Goal: Task Accomplishment & Management: Manage account settings

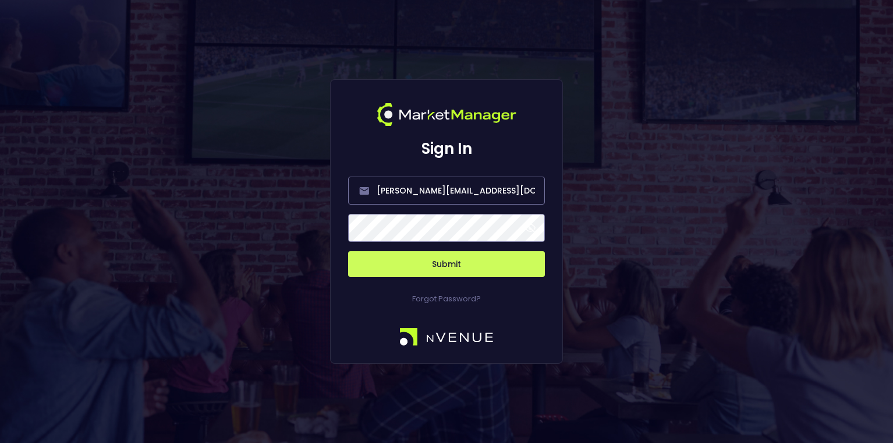
click at [475, 268] on button "Submit" at bounding box center [446, 264] width 197 height 26
click at [471, 199] on input "[PERSON_NAME][EMAIL_ADDRESS][DOMAIN_NAME]" at bounding box center [446, 190] width 197 height 28
type input "[EMAIL_ADDRESS][DOMAIN_NAME]"
click at [443, 261] on button "Submit" at bounding box center [446, 264] width 197 height 26
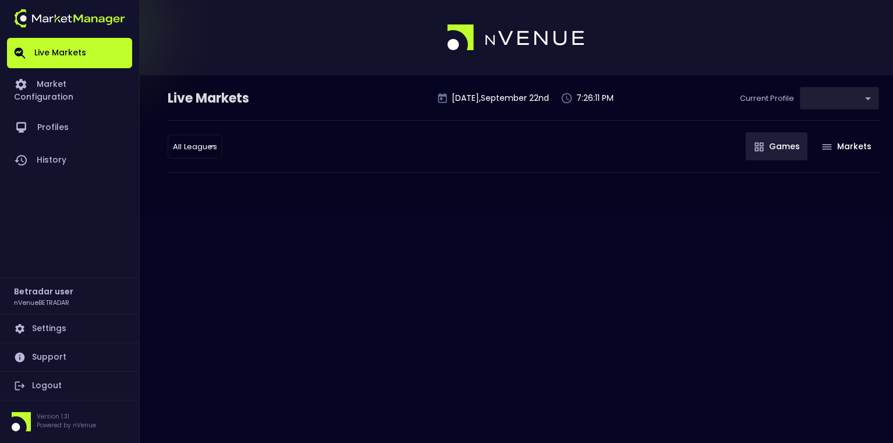
type input "2aa9daef-f03c-4b05-aaf3-b77c512ca207"
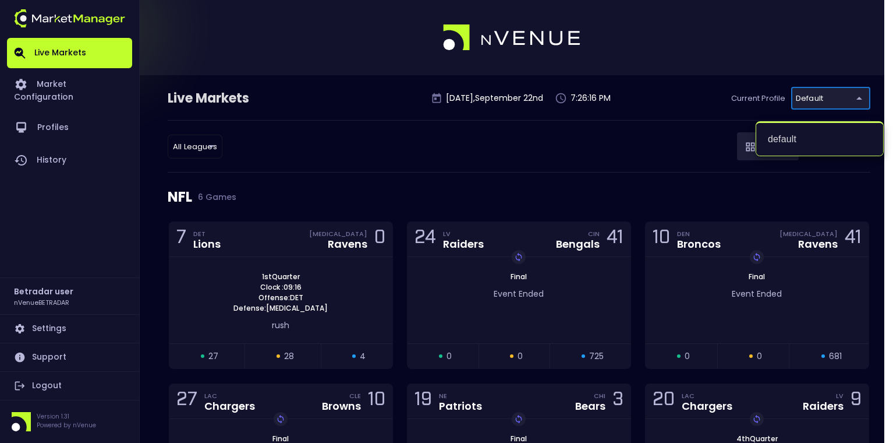
click at [202, 146] on div at bounding box center [446, 221] width 893 height 443
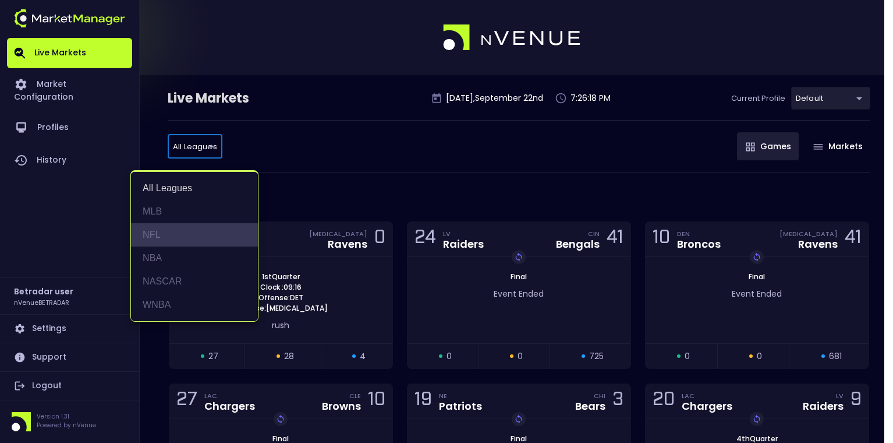
click at [157, 233] on li "NFL" at bounding box center [194, 234] width 127 height 23
type input "NFL"
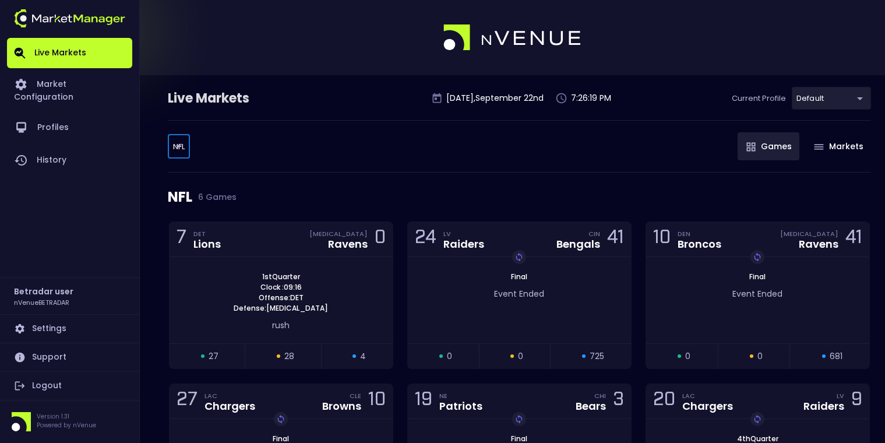
click at [844, 100] on body "Live Markets Market Configuration Profiles History Betradar user nVenueBETRADAR…" at bounding box center [442, 294] width 885 height 589
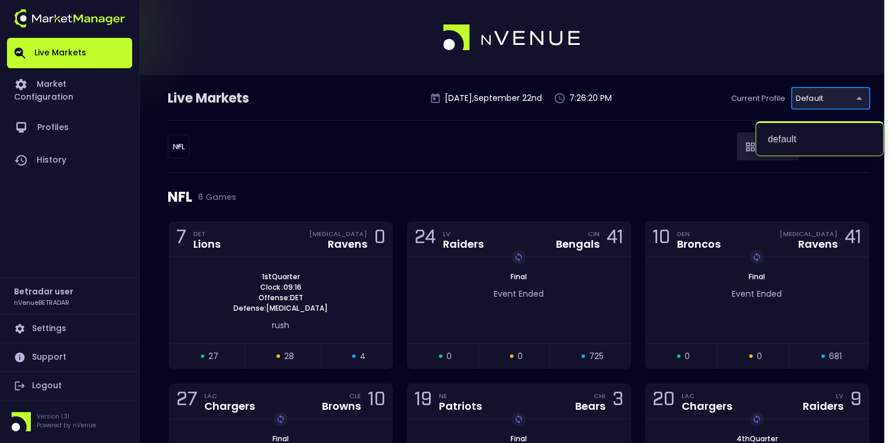
click at [585, 140] on div at bounding box center [446, 221] width 893 height 443
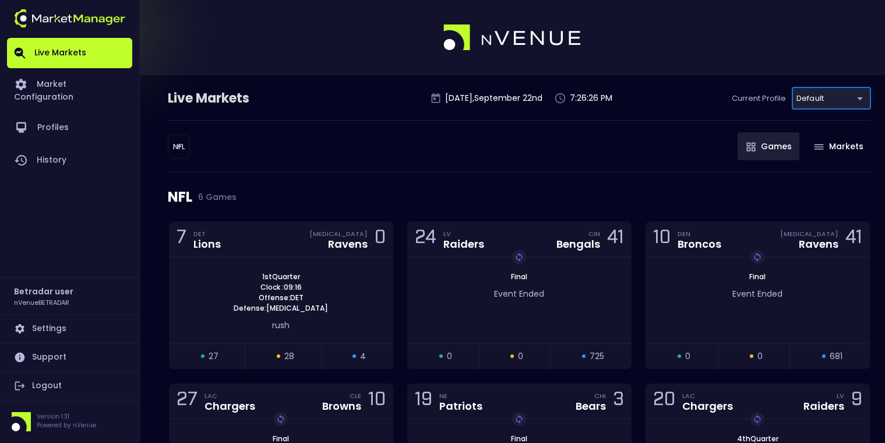
click at [52, 388] on link "Logout" at bounding box center [69, 386] width 125 height 28
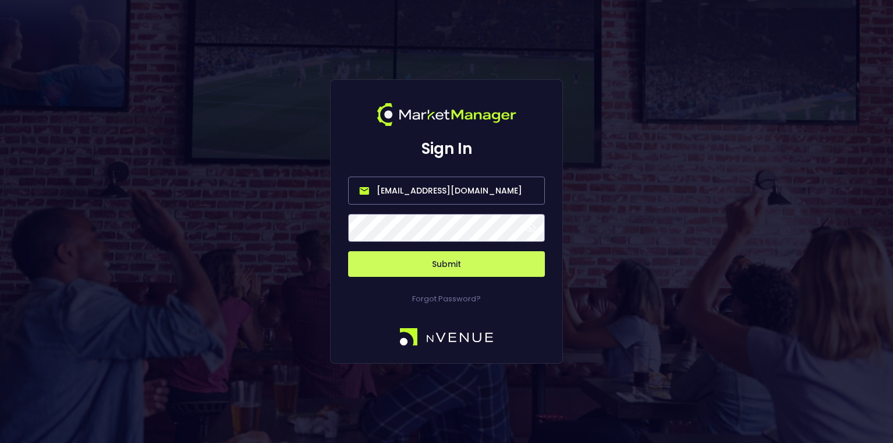
click at [470, 187] on input "[EMAIL_ADDRESS][DOMAIN_NAME]" at bounding box center [446, 190] width 197 height 28
type input "[PERSON_NAME][EMAIL_ADDRESS][DOMAIN_NAME]"
click at [454, 261] on button "Submit" at bounding box center [446, 264] width 197 height 26
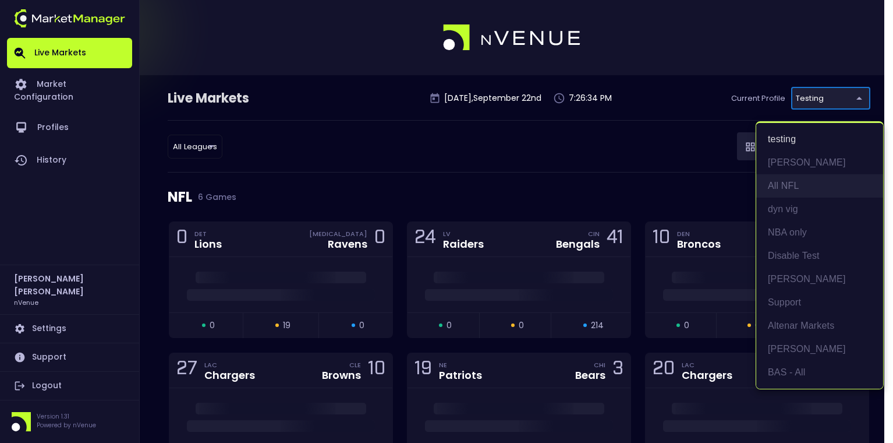
click at [817, 189] on li "All NFL" at bounding box center [820, 185] width 127 height 23
type input "9d8bad92-567c-44a6-ba12-e9bc101fa057"
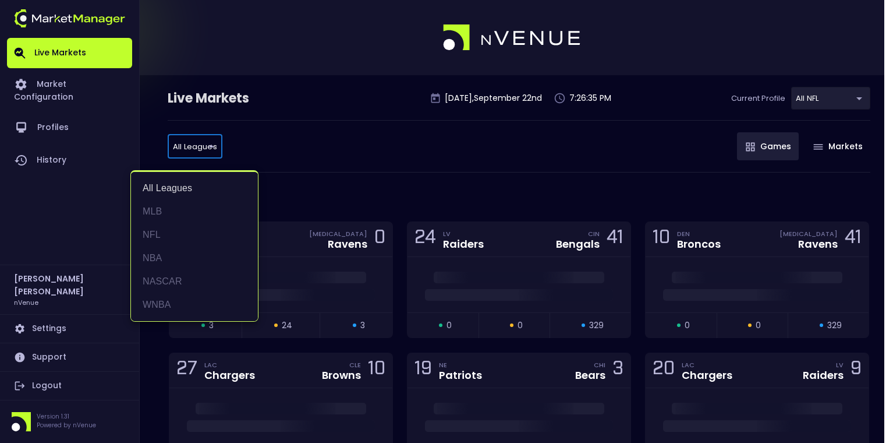
click at [203, 235] on li "NFL" at bounding box center [194, 234] width 127 height 23
type input "NFL"
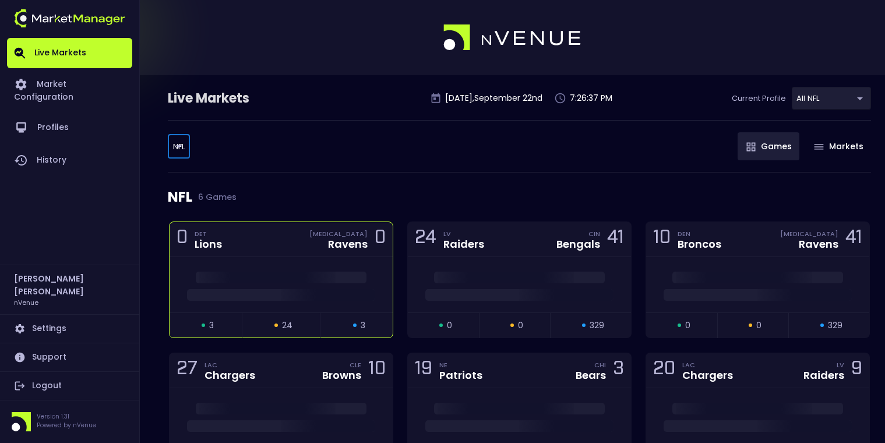
click at [279, 243] on div "0 DET Lions [MEDICAL_DATA] Ravens 0" at bounding box center [280, 239] width 223 height 35
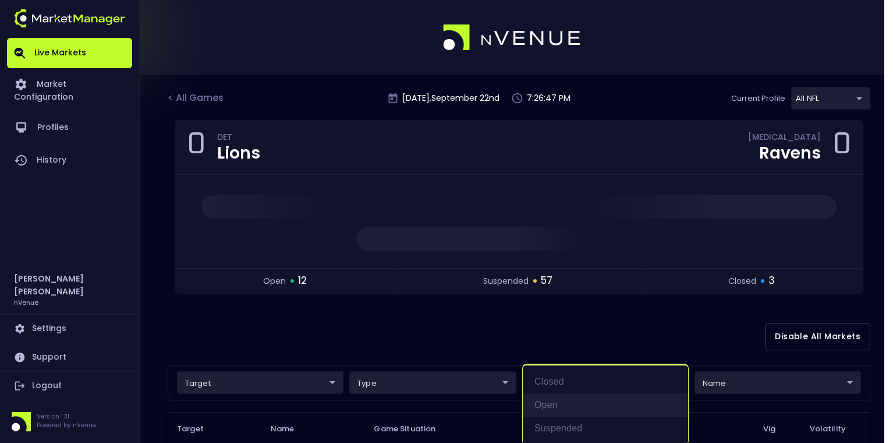
click at [570, 404] on li "open" at bounding box center [605, 404] width 165 height 23
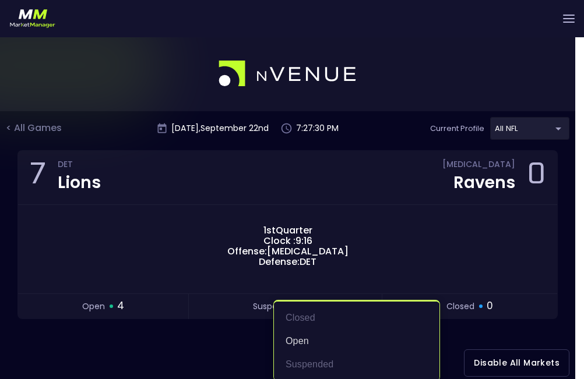
click at [226, 345] on div at bounding box center [292, 189] width 584 height 379
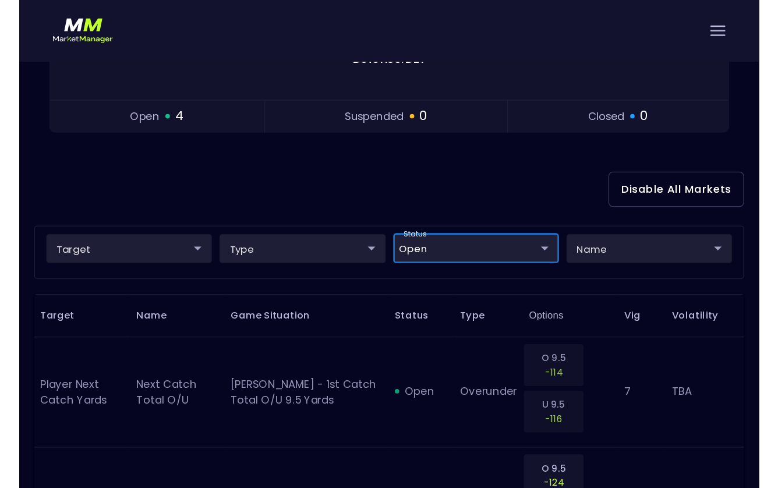
scroll to position [220, 0]
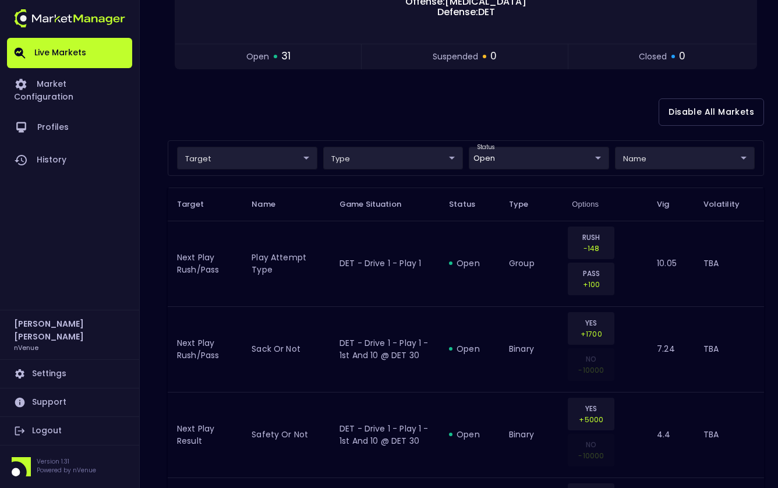
click at [418, 121] on div "Disable All Markets" at bounding box center [466, 112] width 596 height 56
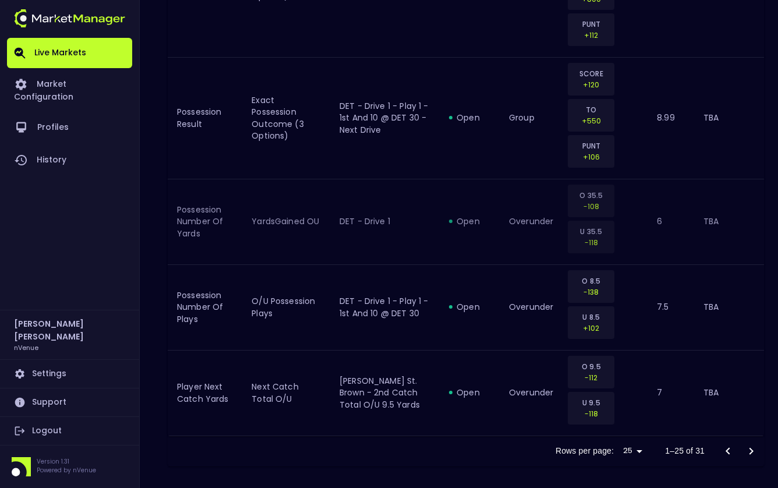
scroll to position [2296, 0]
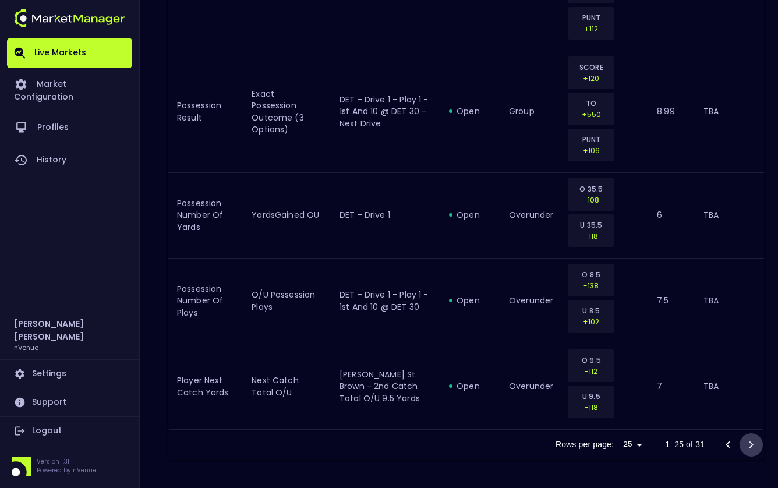
click at [748, 442] on icon "Go to next page" at bounding box center [751, 445] width 14 height 14
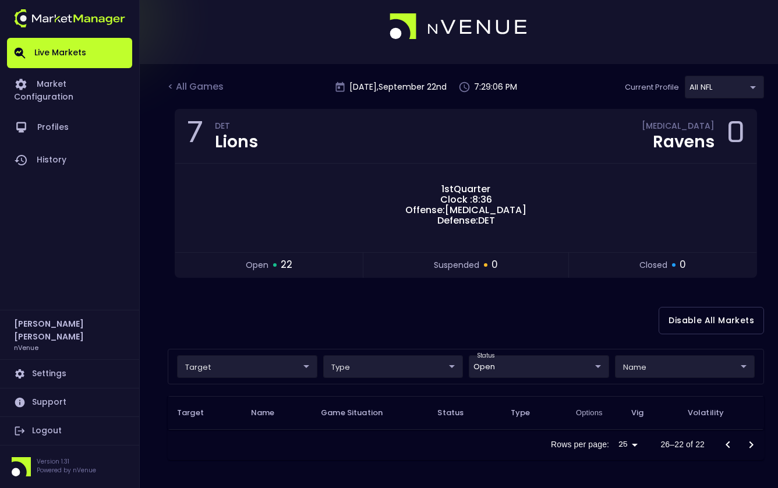
scroll to position [11, 0]
click at [383, 309] on div "Disable All Markets" at bounding box center [466, 320] width 596 height 56
click at [571, 300] on div "Disable All Markets" at bounding box center [466, 320] width 596 height 56
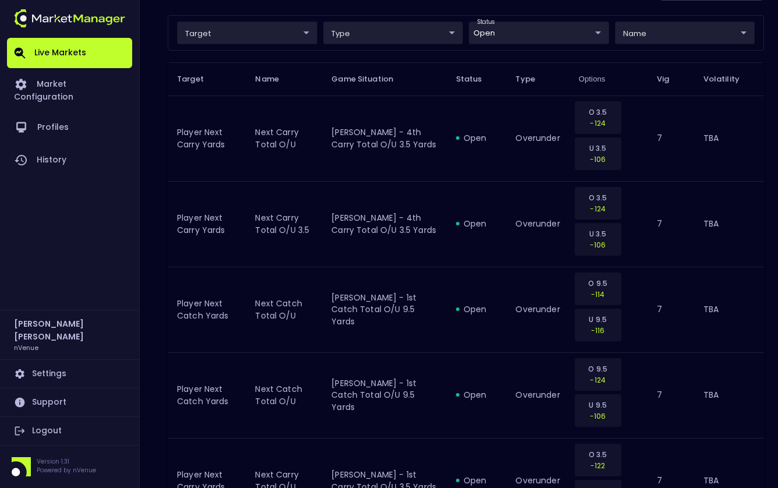
scroll to position [525, 0]
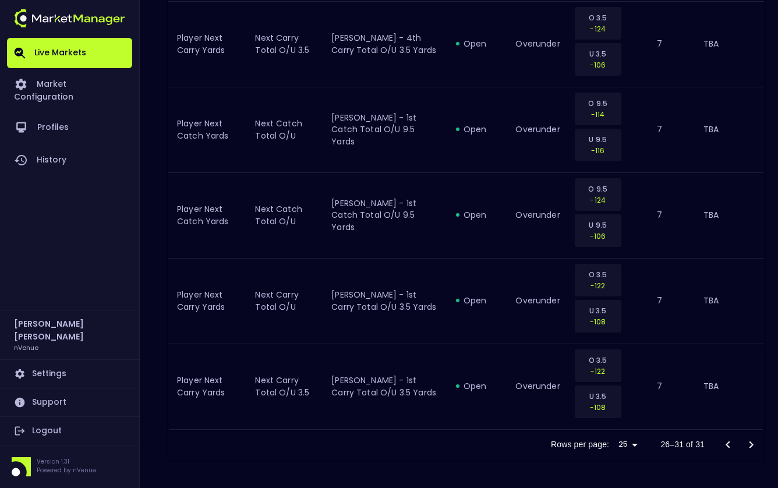
click at [749, 442] on div at bounding box center [739, 444] width 47 height 23
click at [751, 442] on div at bounding box center [739, 444] width 47 height 23
click at [727, 441] on icon "Go to previous page" at bounding box center [728, 445] width 14 height 14
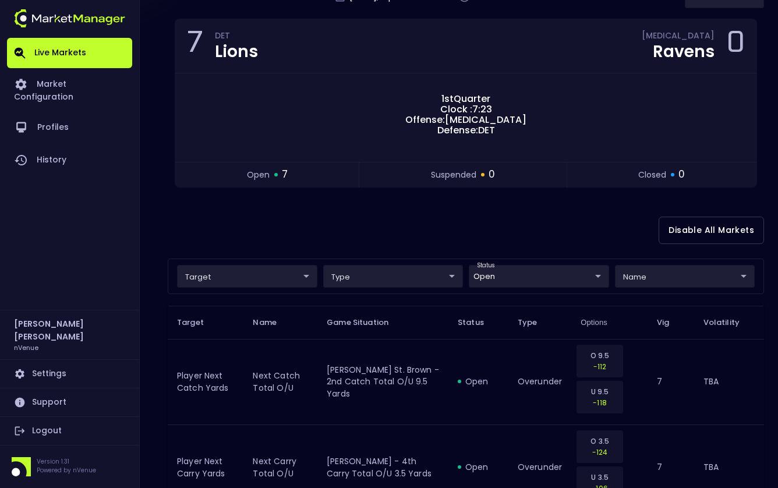
scroll to position [0, 0]
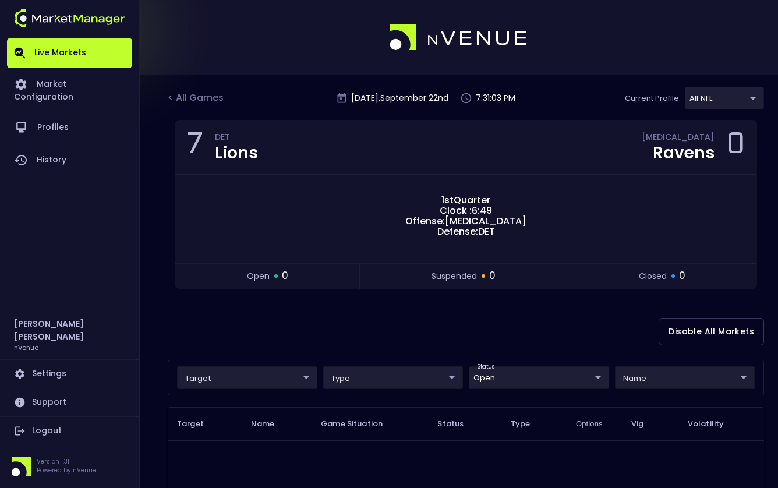
click at [621, 335] on div "Disable All Markets" at bounding box center [466, 331] width 596 height 56
click at [568, 378] on body "Live Markets Market Configuration Profiles History [PERSON_NAME] nVenue Setting…" at bounding box center [389, 363] width 778 height 727
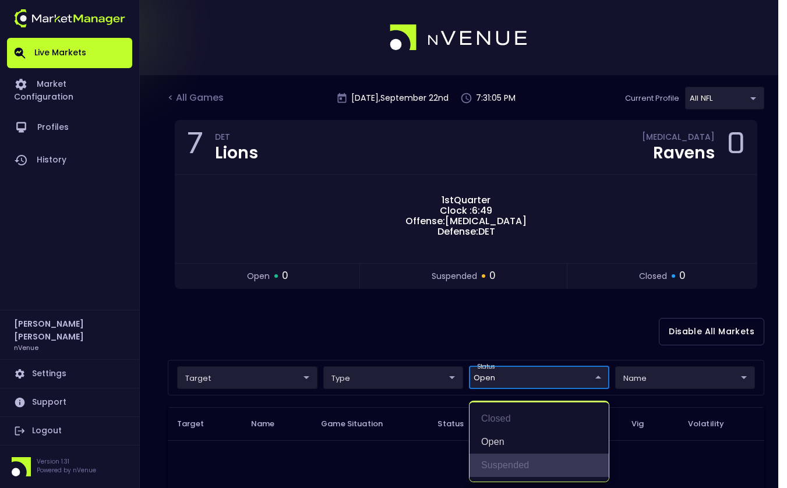
click at [496, 442] on li "suspended" at bounding box center [538, 465] width 139 height 23
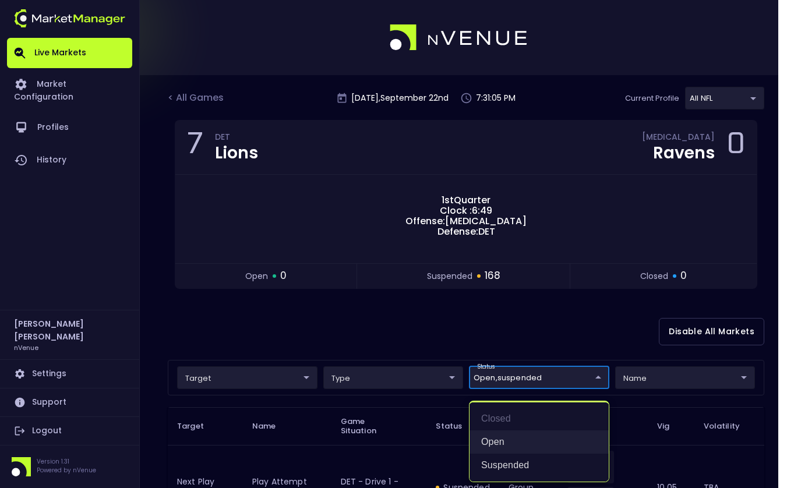
click at [496, 442] on li "open" at bounding box center [538, 441] width 139 height 23
click at [426, 301] on div at bounding box center [393, 244] width 787 height 488
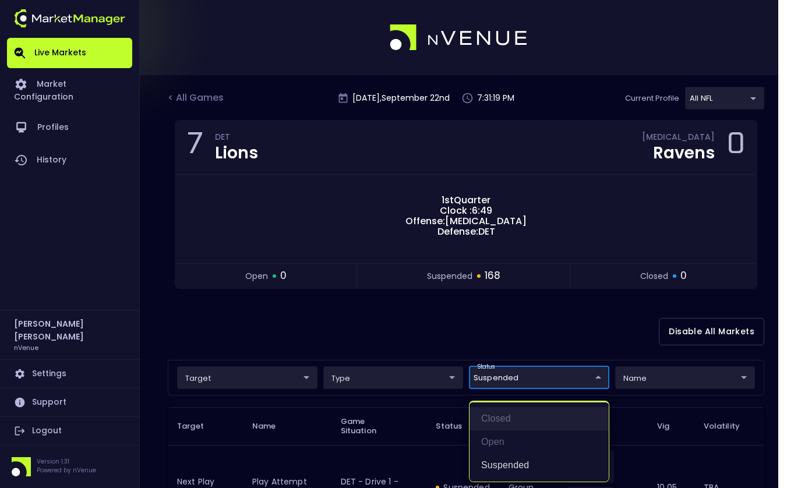
click at [499, 416] on li "closed" at bounding box center [538, 418] width 139 height 23
click at [511, 442] on li "suspended" at bounding box center [538, 465] width 139 height 23
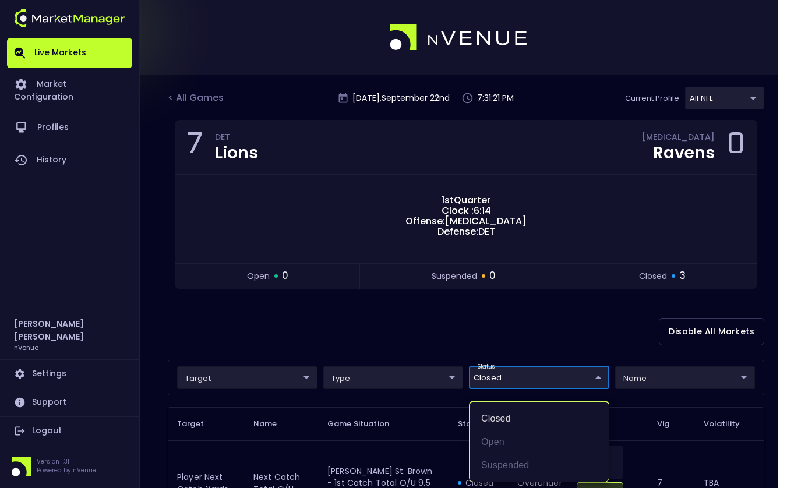
click at [440, 345] on div at bounding box center [393, 244] width 787 height 488
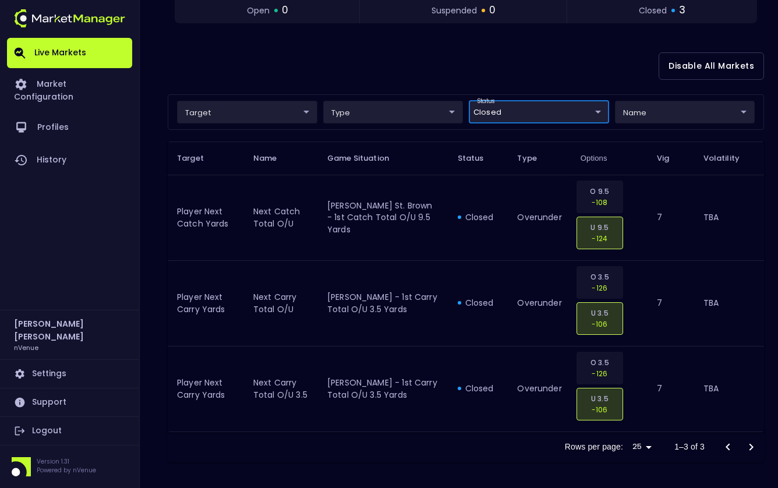
scroll to position [210, 0]
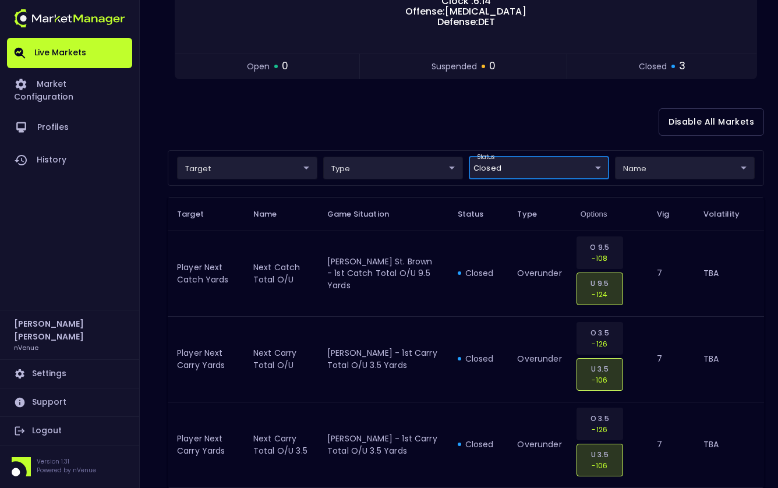
click at [521, 176] on body "Live Markets Market Configuration Profiles History [PERSON_NAME] nVenue Setting…" at bounding box center [389, 168] width 778 height 756
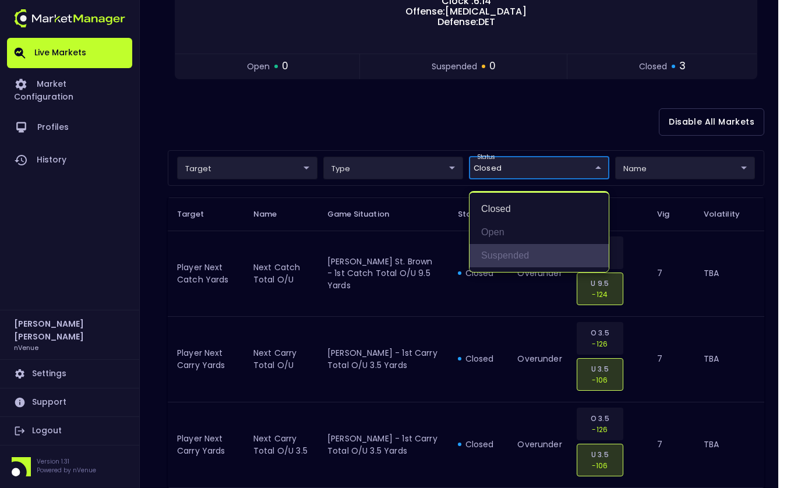
click at [512, 258] on li "suspended" at bounding box center [538, 255] width 139 height 23
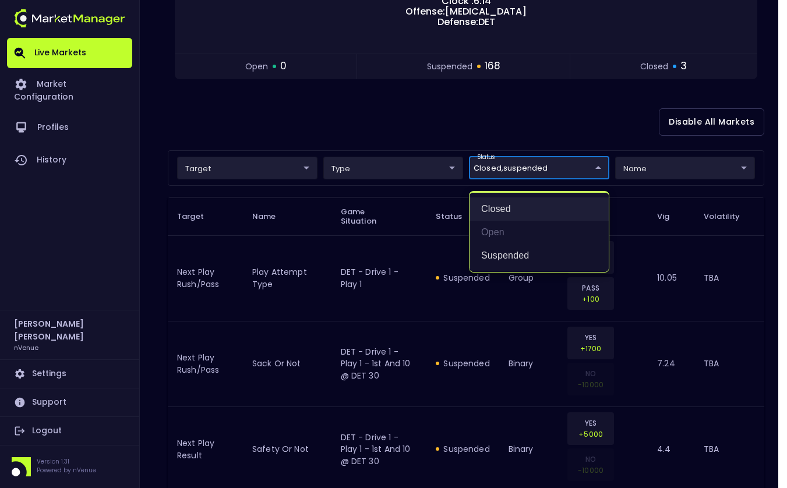
click at [506, 217] on li "closed" at bounding box center [538, 208] width 139 height 23
type input "suspended"
click at [376, 101] on div at bounding box center [393, 244] width 787 height 488
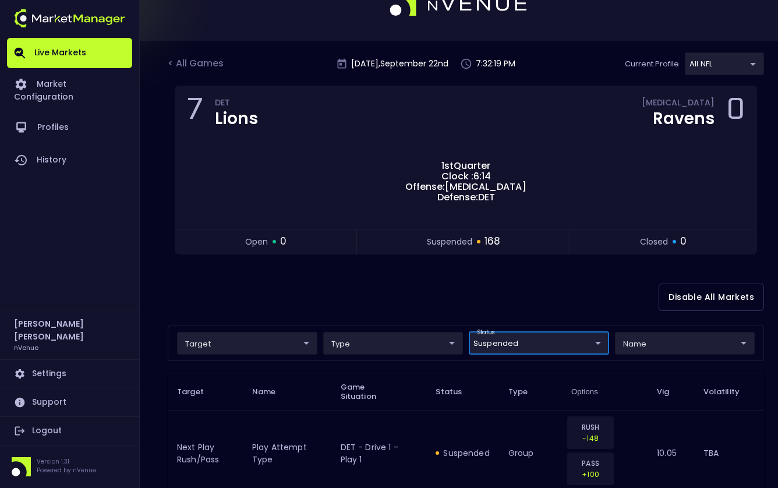
scroll to position [0, 0]
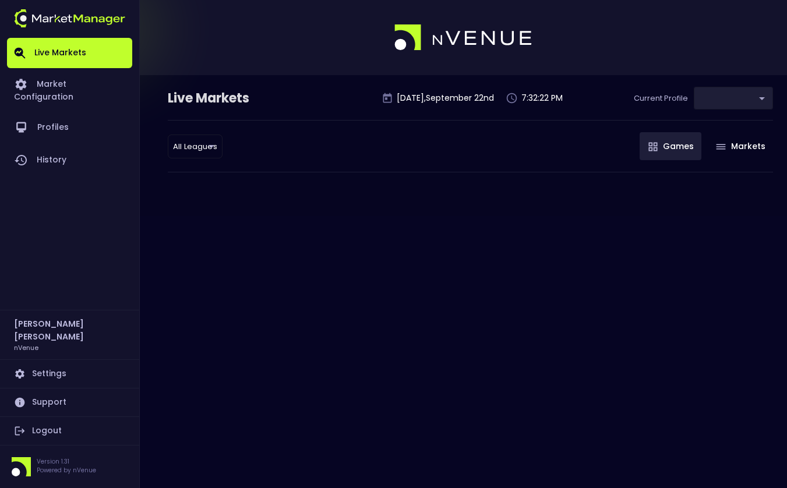
type input "9d8bad92-567c-44a6-ba12-e9bc101fa057"
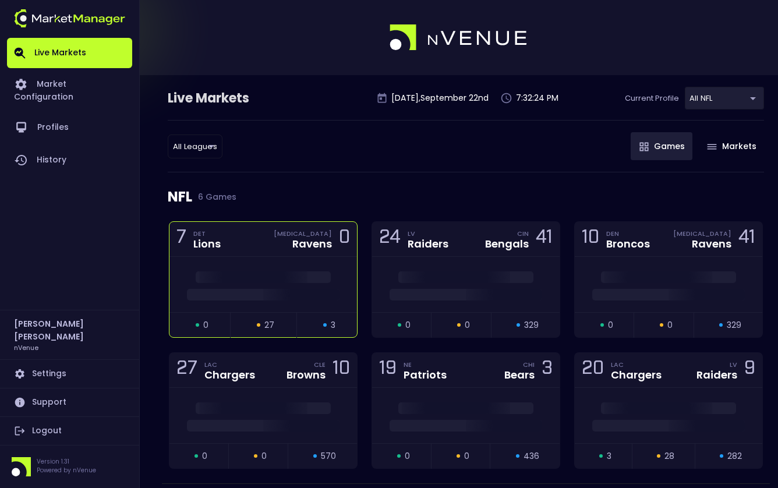
click at [264, 228] on div "7 DET Lions [MEDICAL_DATA] Ravens 0" at bounding box center [263, 239] width 188 height 35
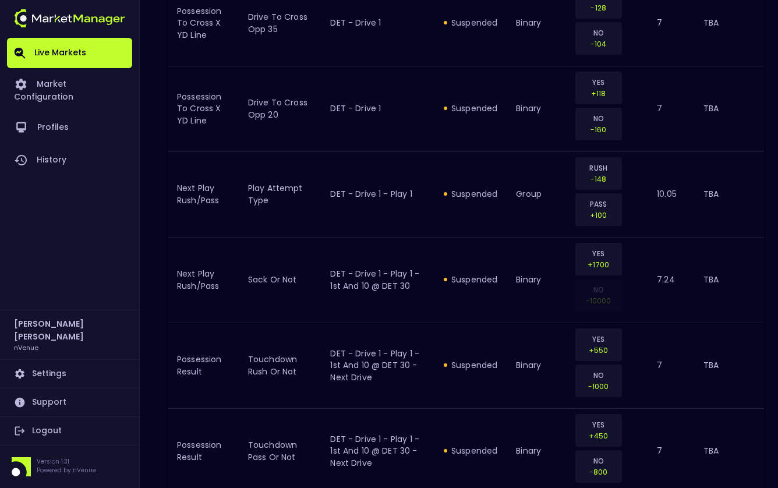
scroll to position [2275, 0]
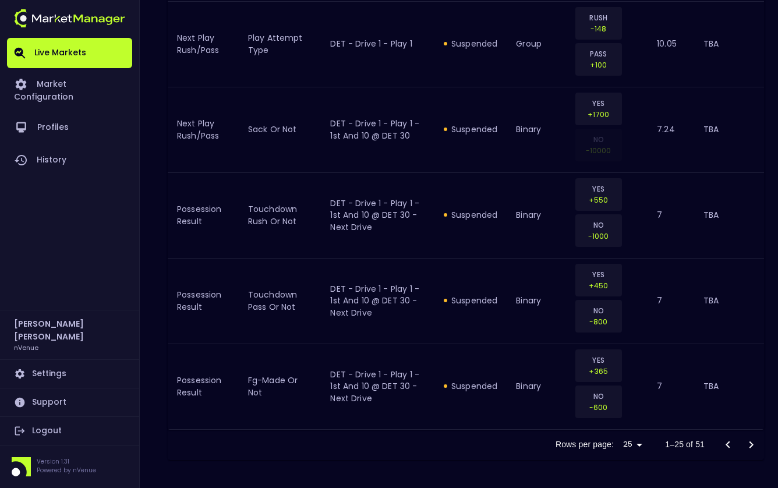
click at [745, 447] on icon "Go to next page" at bounding box center [751, 445] width 14 height 14
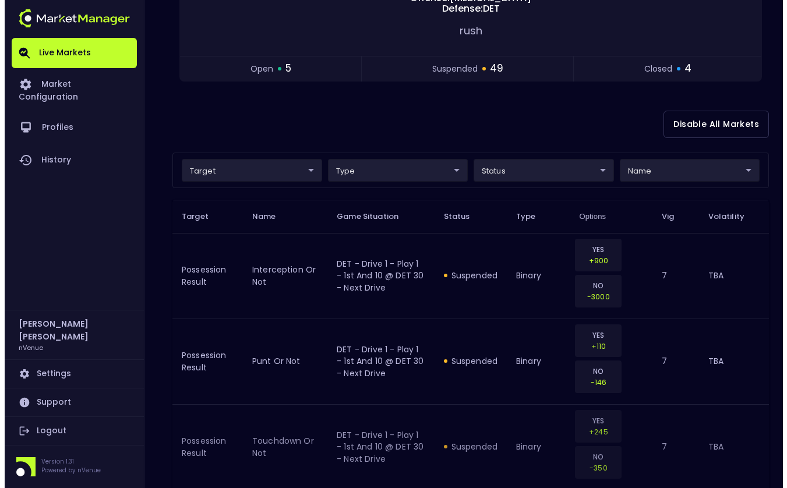
scroll to position [0, 0]
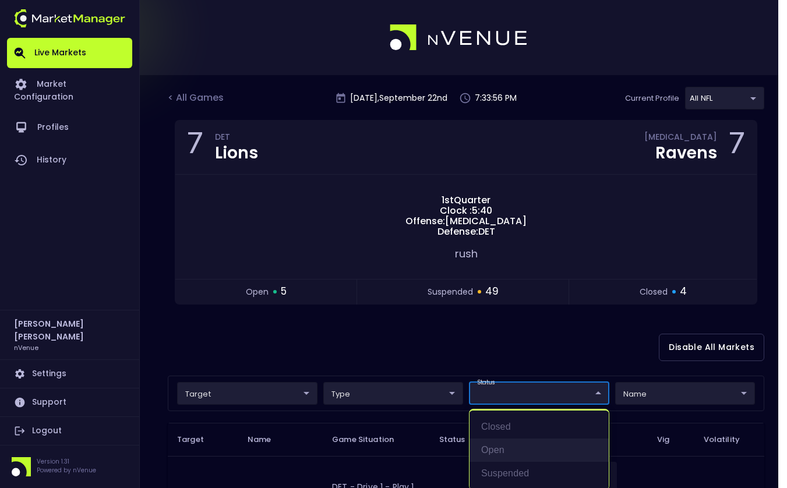
click at [500, 446] on li "open" at bounding box center [538, 450] width 139 height 23
type input "open"
click at [310, 314] on div at bounding box center [393, 244] width 787 height 488
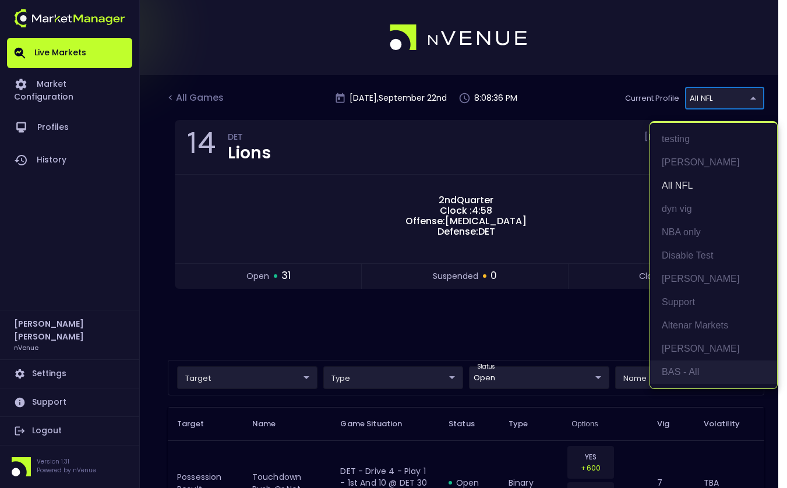
click at [682, 370] on li "BAS - All" at bounding box center [713, 371] width 127 height 23
type input "0d810fa5-e353-4d9c-b11d-31f095cae871"
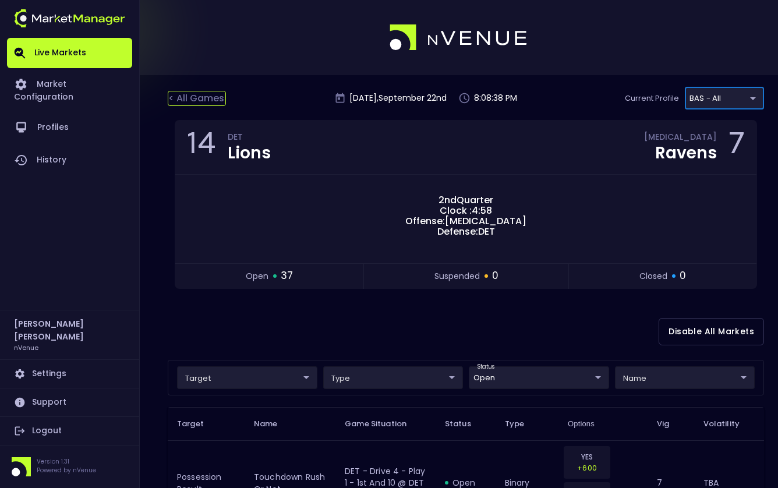
click at [207, 101] on div "< All Games" at bounding box center [197, 98] width 58 height 15
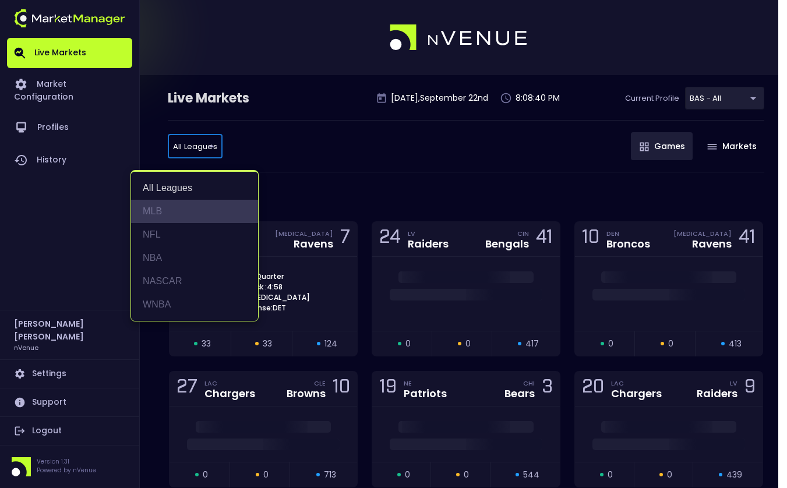
click at [164, 211] on li "MLB" at bounding box center [194, 211] width 127 height 23
type input "MLB"
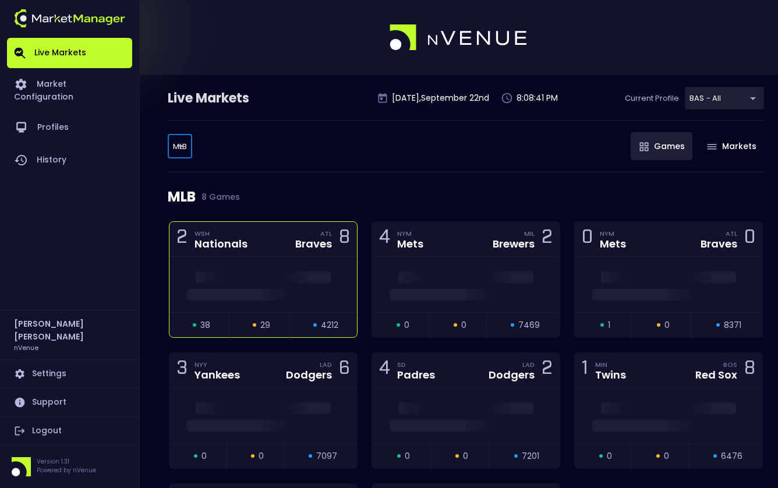
click at [264, 253] on div "2 WSH Nationals ATL Braves 8" at bounding box center [263, 239] width 188 height 35
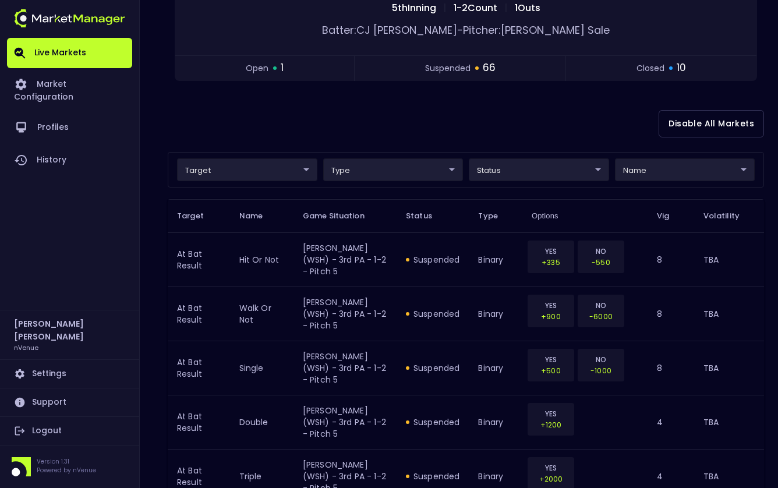
scroll to position [45, 0]
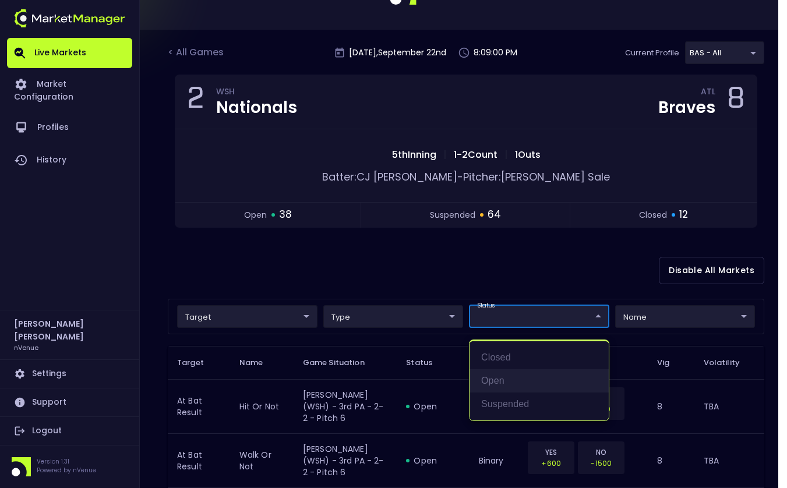
click at [490, 383] on li "open" at bounding box center [538, 380] width 139 height 23
type input "open"
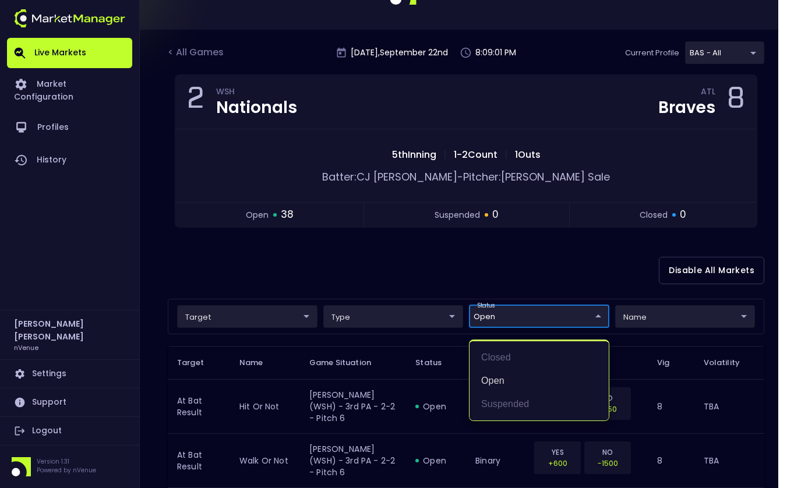
click at [374, 273] on div at bounding box center [393, 244] width 787 height 488
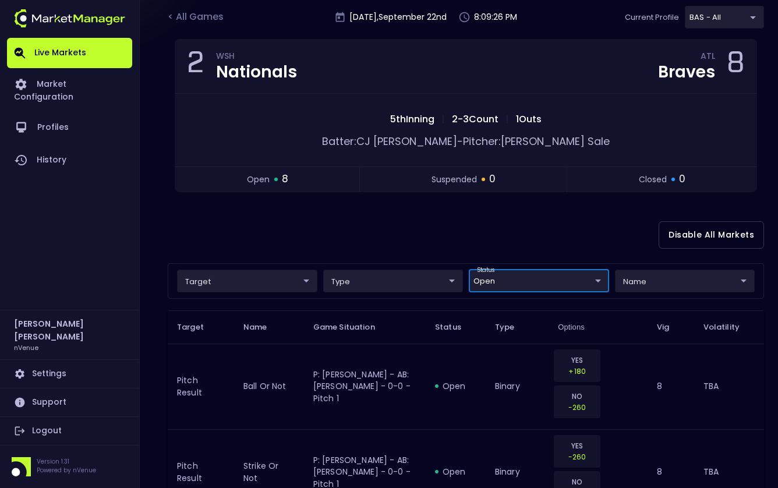
scroll to position [116, 0]
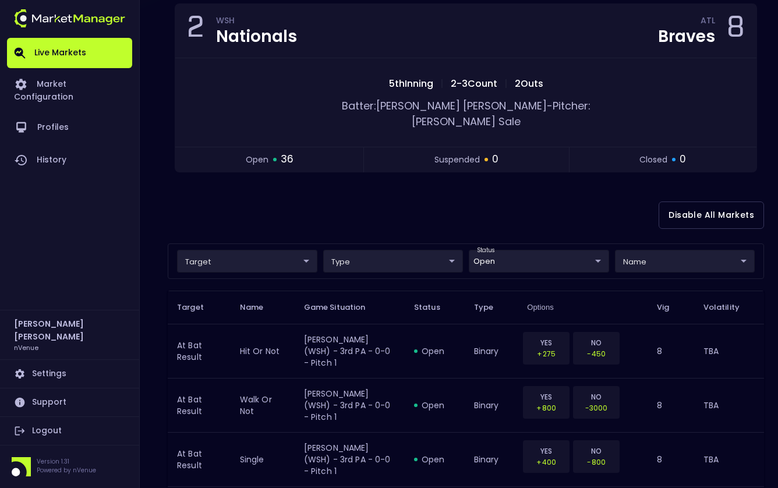
click at [285, 187] on div "Disable All Markets" at bounding box center [466, 215] width 596 height 56
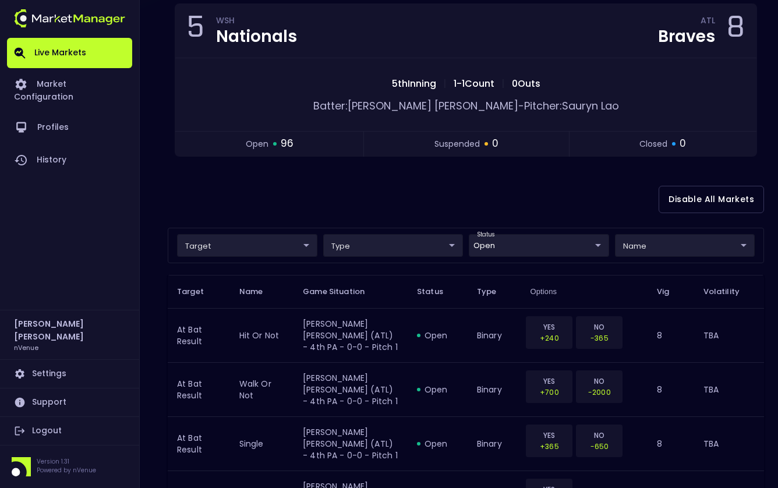
click at [37, 267] on div "Live Markets Market Configuration Profiles History" at bounding box center [69, 174] width 125 height 272
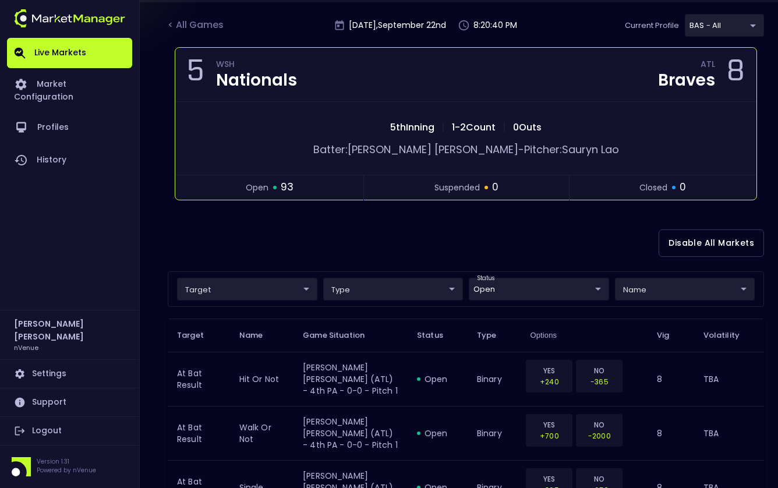
scroll to position [0, 0]
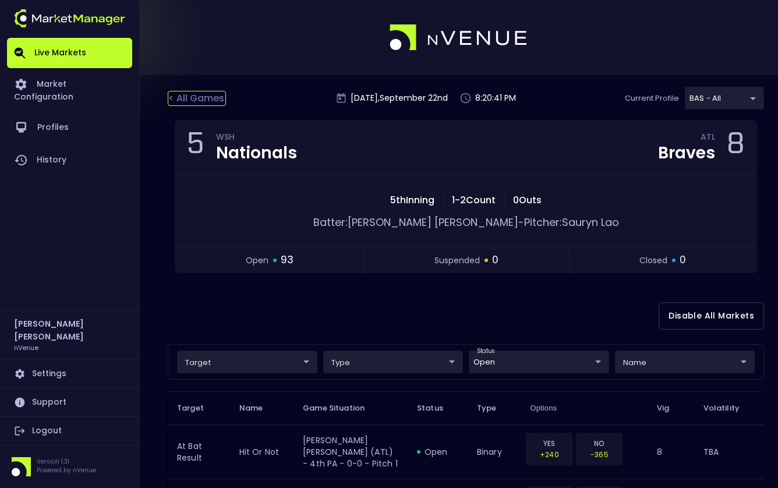
click at [213, 100] on div "< All Games" at bounding box center [197, 98] width 58 height 15
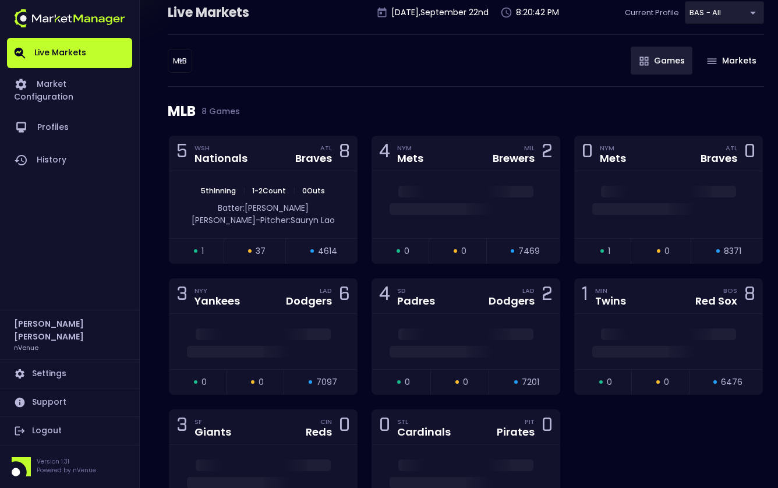
scroll to position [116, 0]
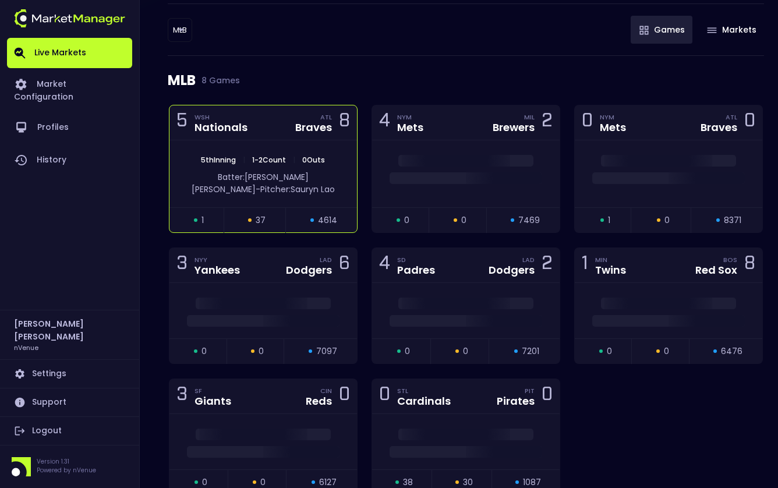
click at [278, 128] on div "5 WSH Nationals ATL Braves 8" at bounding box center [263, 122] width 188 height 35
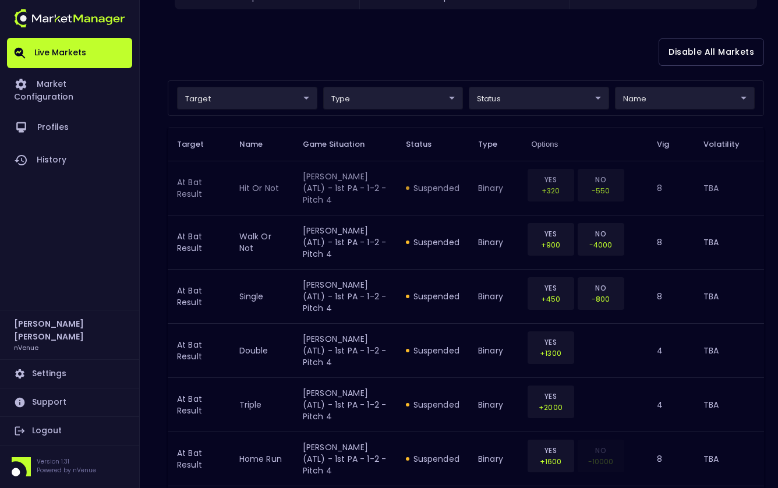
scroll to position [0, 0]
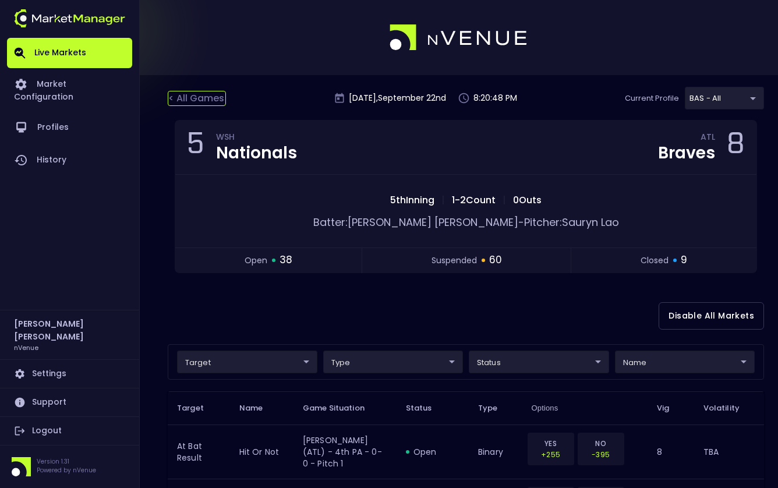
click at [197, 94] on div "< All Games" at bounding box center [197, 98] width 58 height 15
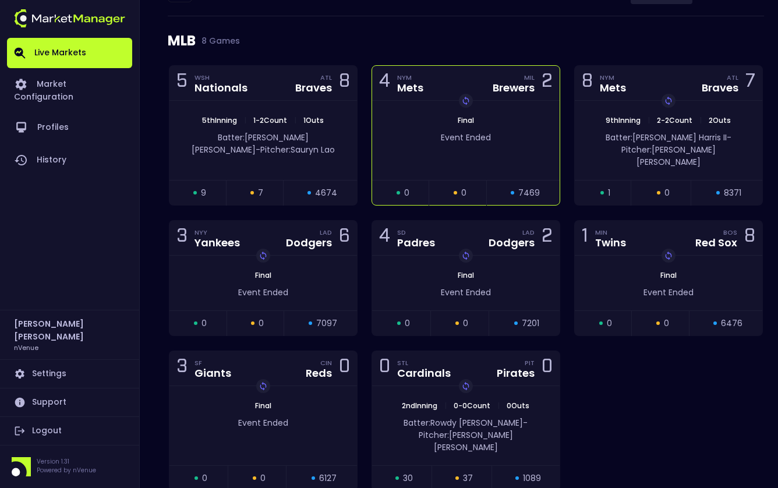
scroll to position [135, 0]
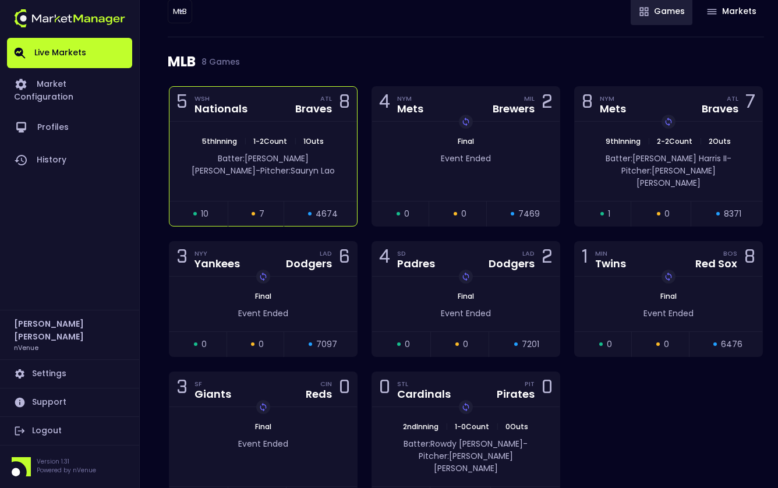
click at [256, 105] on div "5 WSH Nationals ATL Braves 8" at bounding box center [263, 104] width 188 height 35
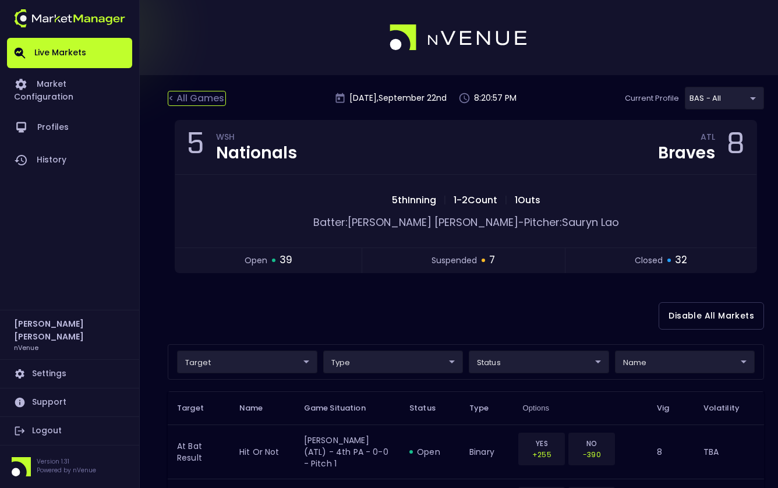
click at [206, 93] on div "< All Games" at bounding box center [197, 98] width 58 height 15
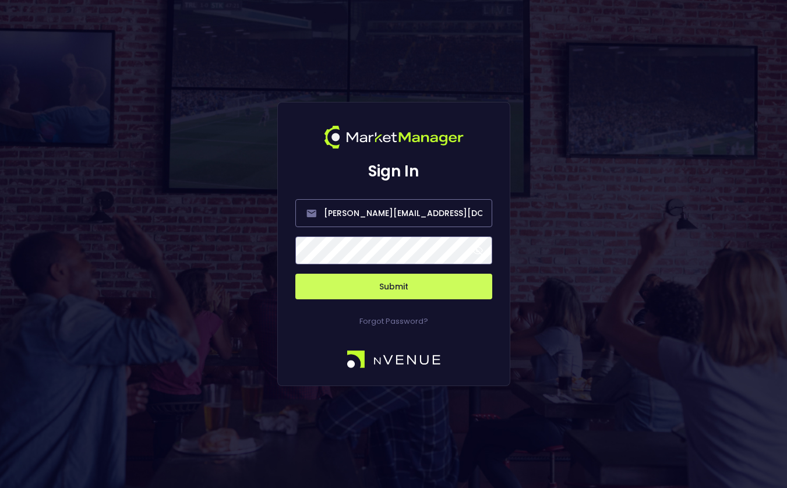
click at [374, 291] on button "Submit" at bounding box center [393, 287] width 197 height 26
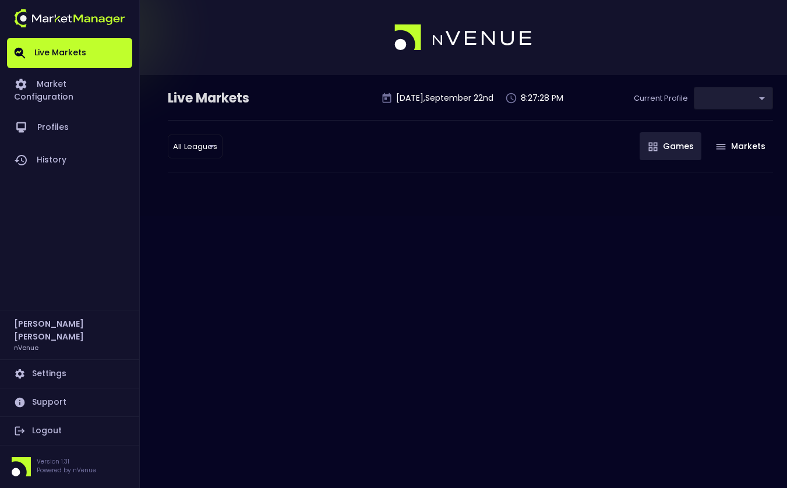
type input "0d810fa5-e353-4d9c-b11d-31f095cae871"
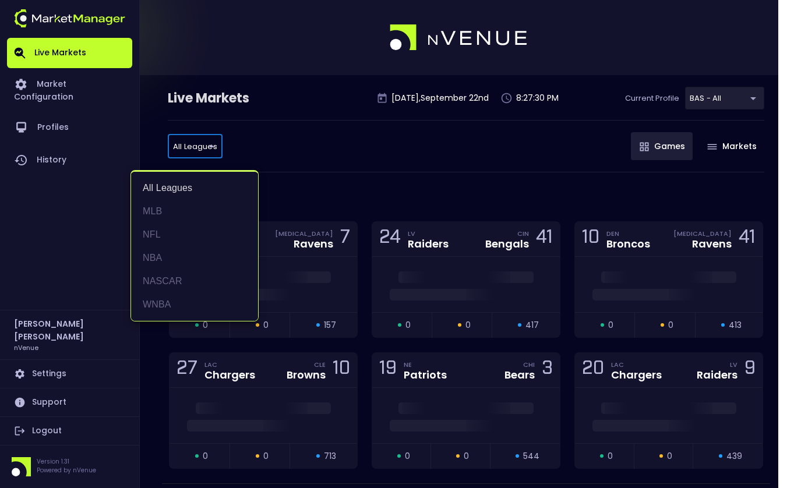
click at [162, 207] on li "MLB" at bounding box center [194, 211] width 127 height 23
type input "MLB"
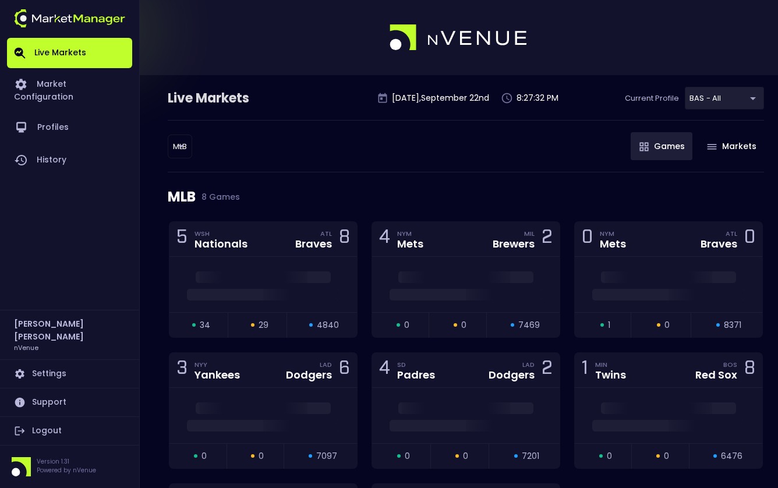
click at [360, 172] on div "MLB 8 Games" at bounding box center [466, 196] width 596 height 49
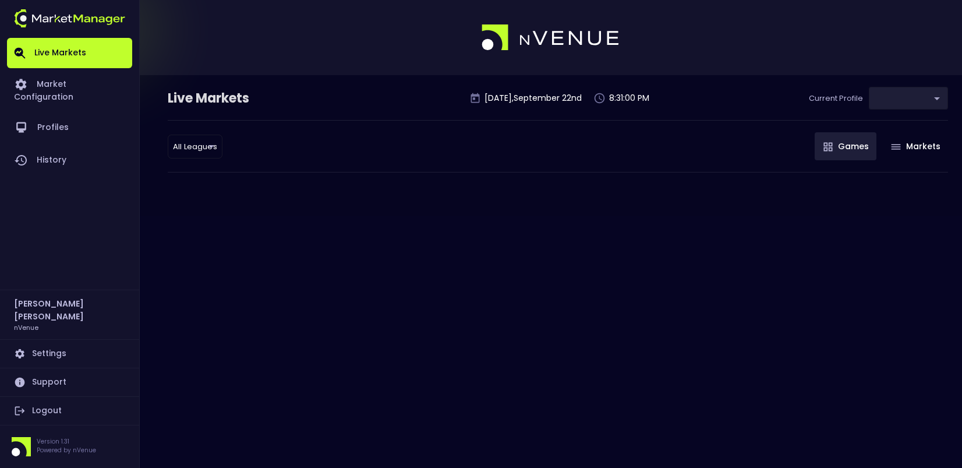
type input "0d810fa5-e353-4d9c-b11d-31f095cae871"
click at [188, 148] on body "Live Markets Market Configuration Profiles History Jerry Griffith nVenue Settin…" at bounding box center [481, 234] width 962 height 468
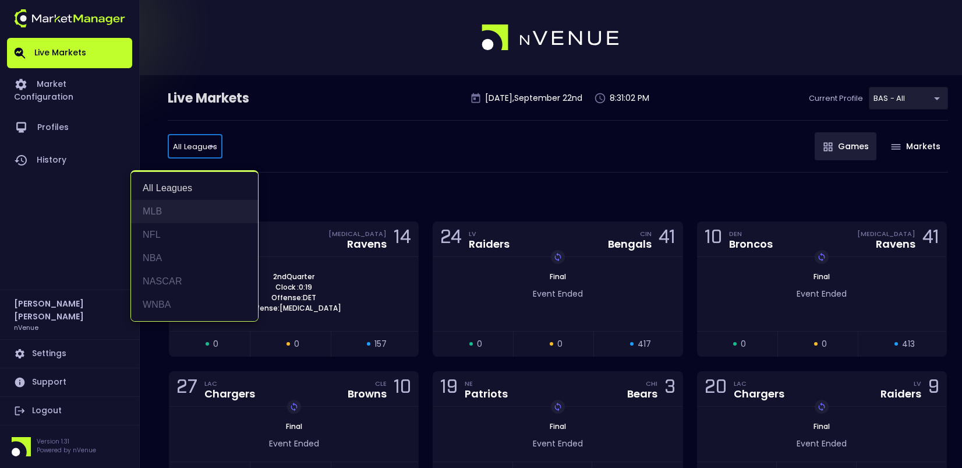
click at [174, 207] on li "MLB" at bounding box center [194, 211] width 127 height 23
type input "MLB"
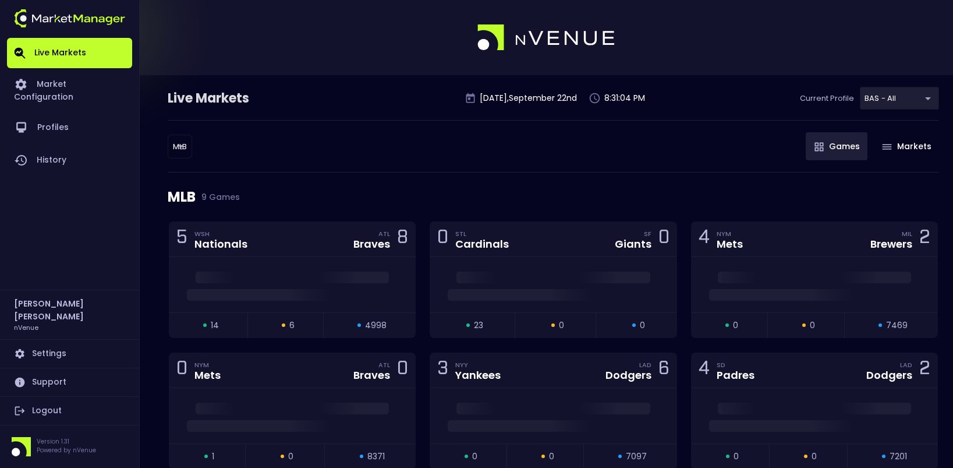
click at [518, 143] on div "MLB MLB ​ Games Markets" at bounding box center [554, 146] width 772 height 52
click at [572, 245] on div "0 STL Cardinals SF Giants 0" at bounding box center [553, 239] width 246 height 35
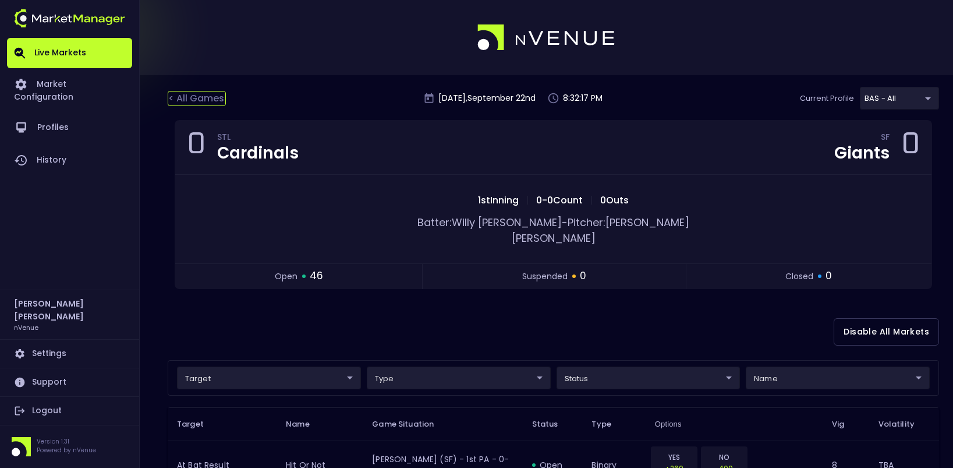
click at [208, 102] on div "< All Games" at bounding box center [197, 98] width 58 height 15
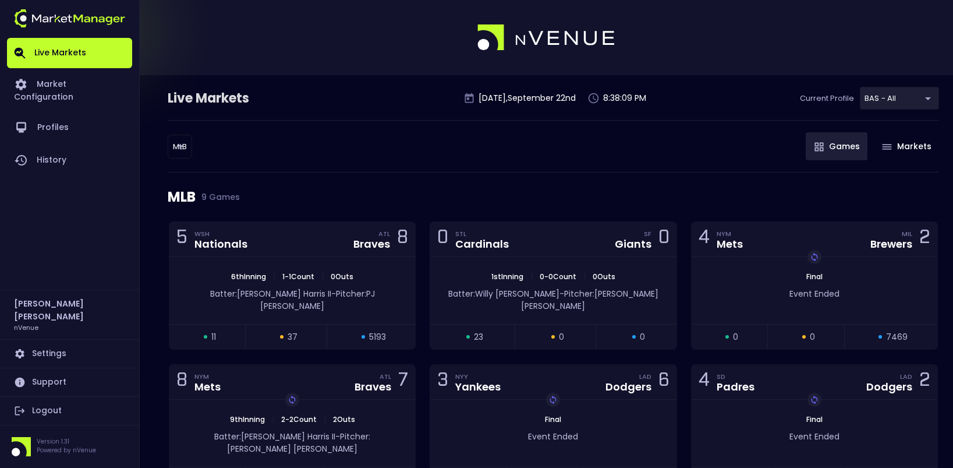
click at [182, 147] on body "Live Markets Market Configuration Profiles History Jerry Griffith nVenue Settin…" at bounding box center [476, 347] width 953 height 694
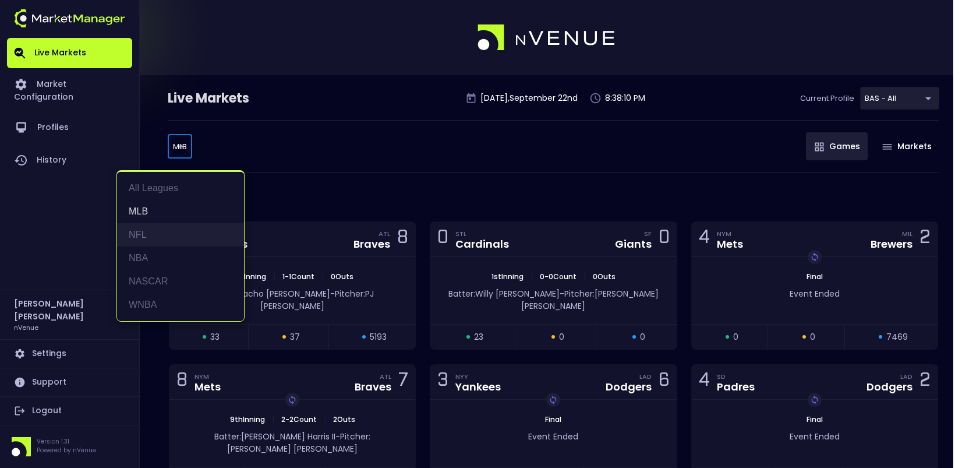
click at [161, 232] on li "NFL" at bounding box center [180, 234] width 127 height 23
type input "NFL"
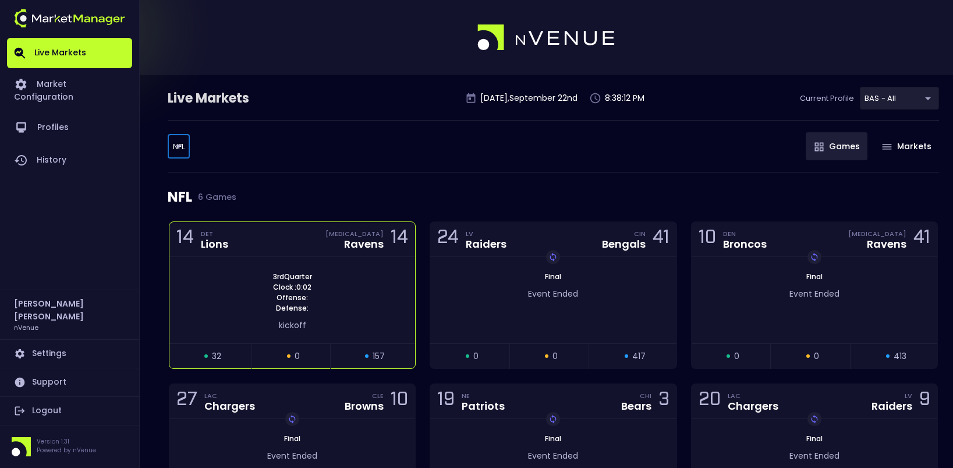
click at [294, 238] on div "14 DET Lions BAL Ravens 14" at bounding box center [292, 239] width 246 height 35
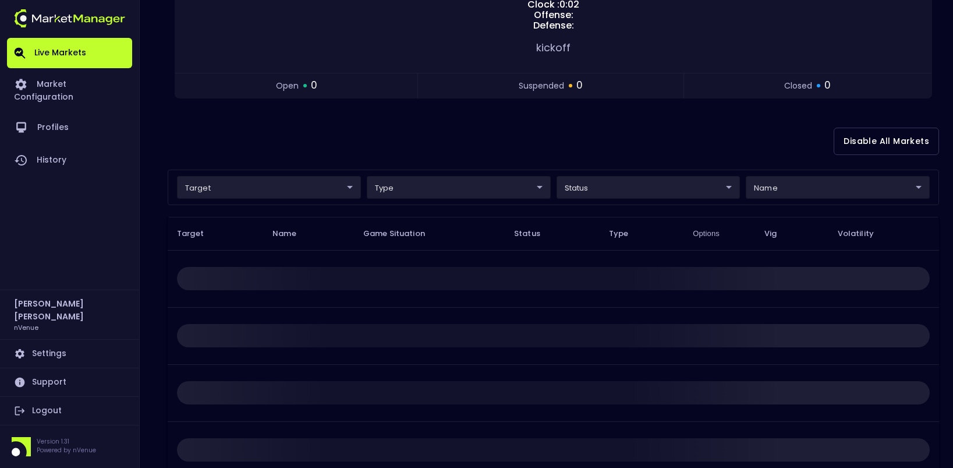
scroll to position [233, 0]
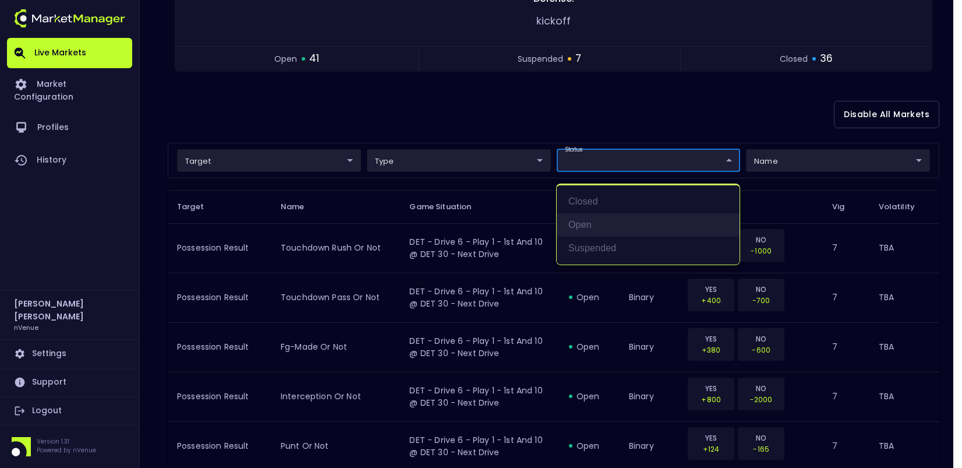
click at [607, 229] on li "open" at bounding box center [648, 224] width 183 height 23
type input "open"
click at [417, 115] on div at bounding box center [481, 234] width 962 height 468
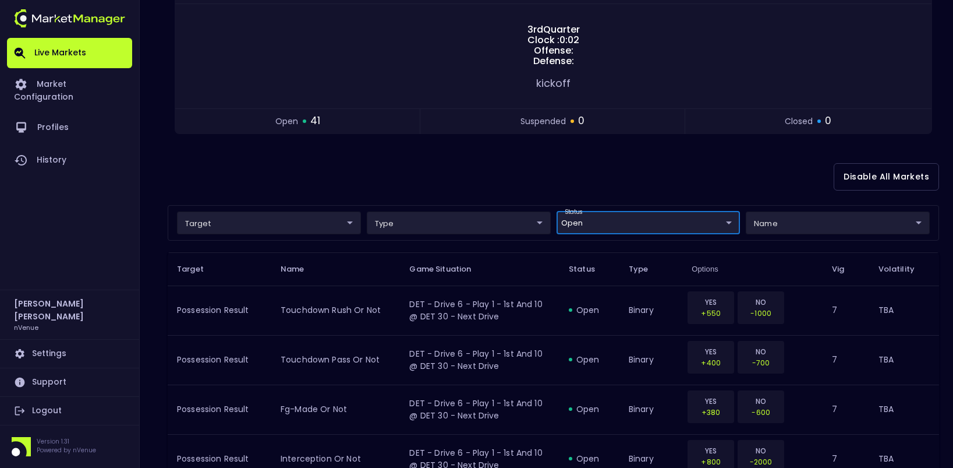
scroll to position [0, 0]
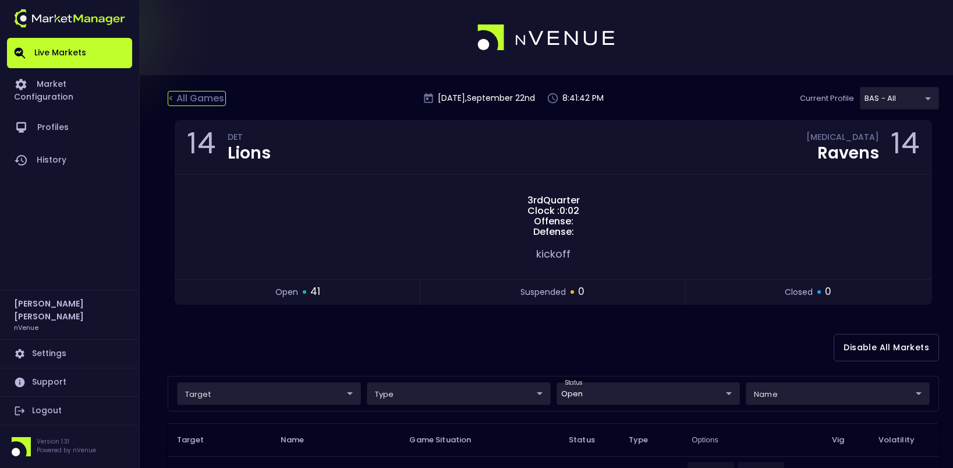
click at [195, 93] on div "< All Games" at bounding box center [197, 98] width 58 height 15
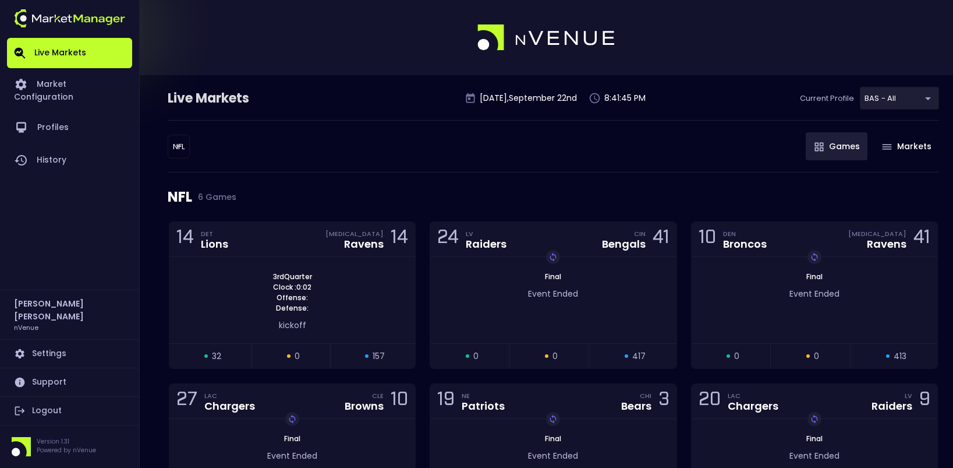
click at [177, 150] on body "Live Markets Market Configuration Profiles History Jerry Griffith nVenue Settin…" at bounding box center [476, 279] width 953 height 558
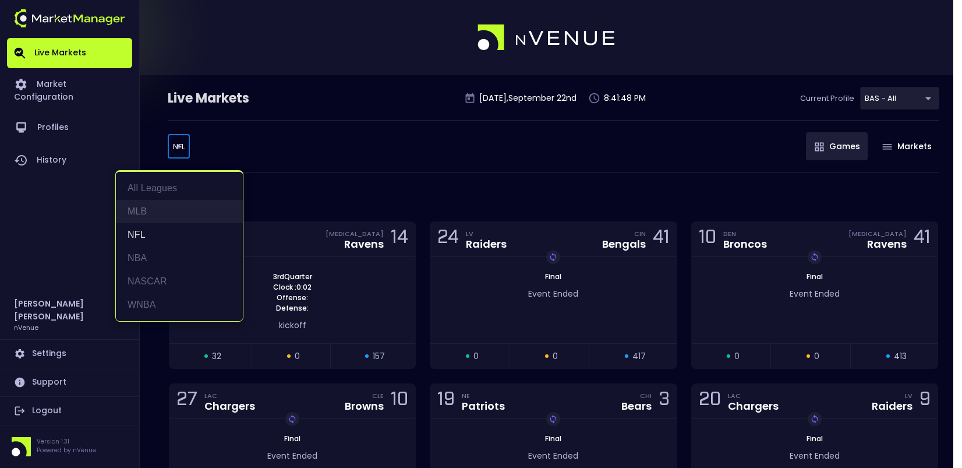
click at [164, 207] on li "MLB" at bounding box center [179, 211] width 127 height 23
type input "MLB"
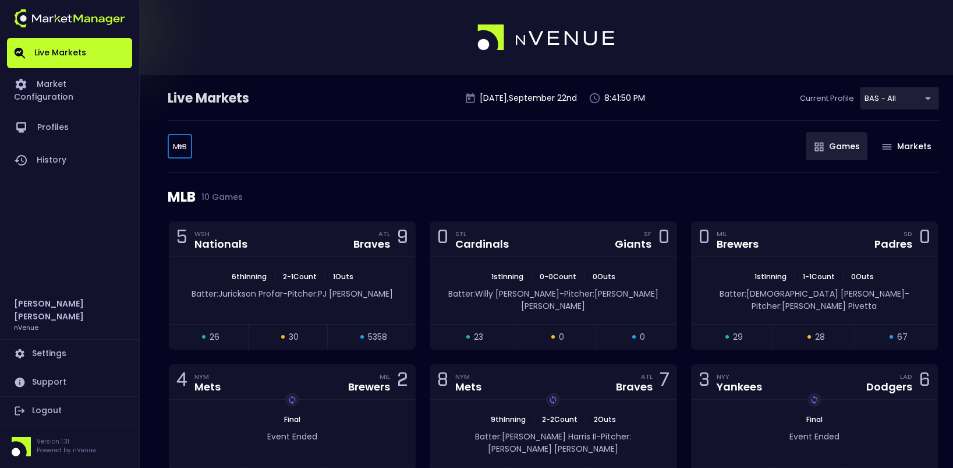
click at [377, 175] on div "MLB 10 Games" at bounding box center [554, 196] width 772 height 49
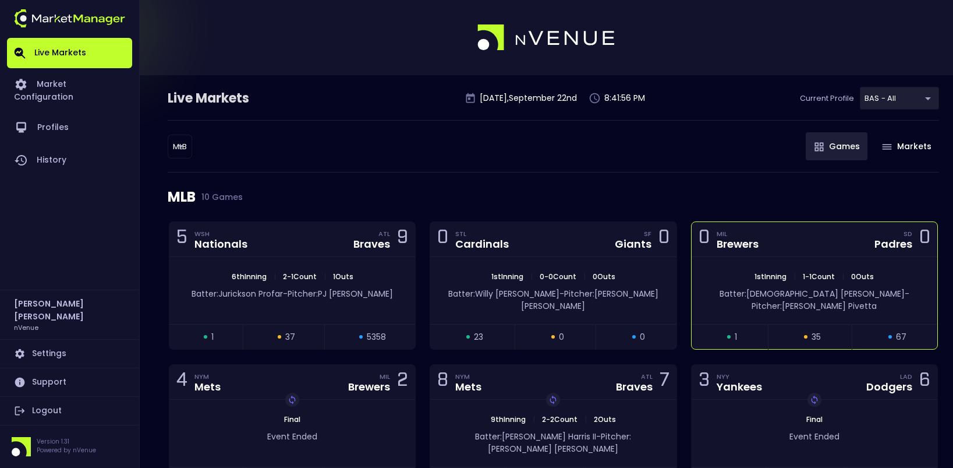
click at [828, 245] on div "0 MIL Brewers SD Padres 0" at bounding box center [815, 239] width 246 height 35
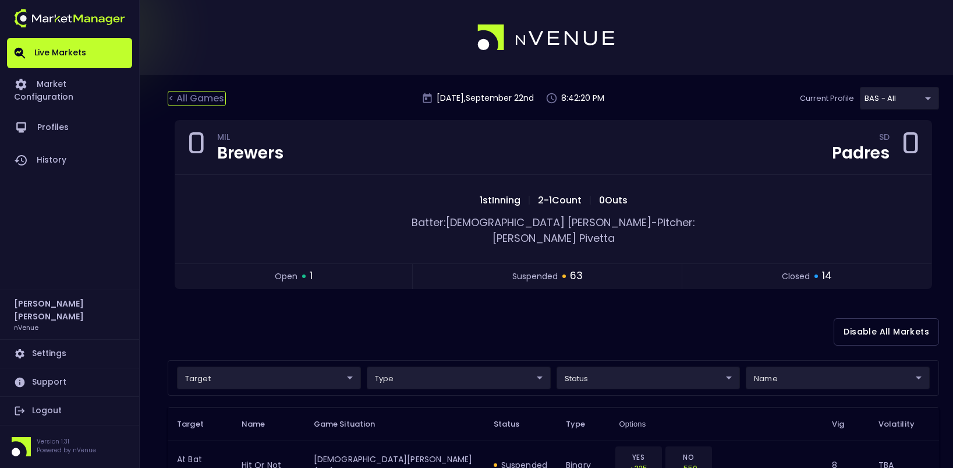
click at [192, 95] on div "< All Games" at bounding box center [197, 98] width 58 height 15
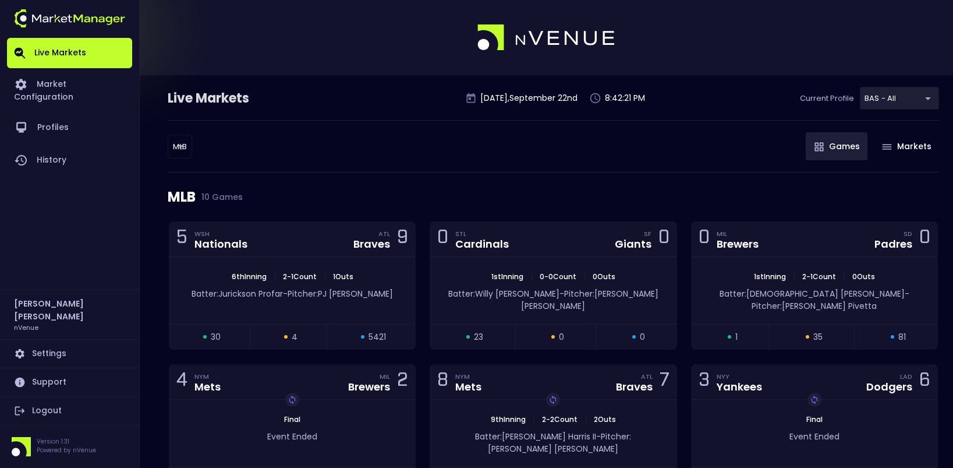
click at [182, 147] on body "Live Markets Market Configuration Profiles History Jerry Griffith nVenue Settin…" at bounding box center [476, 412] width 953 height 824
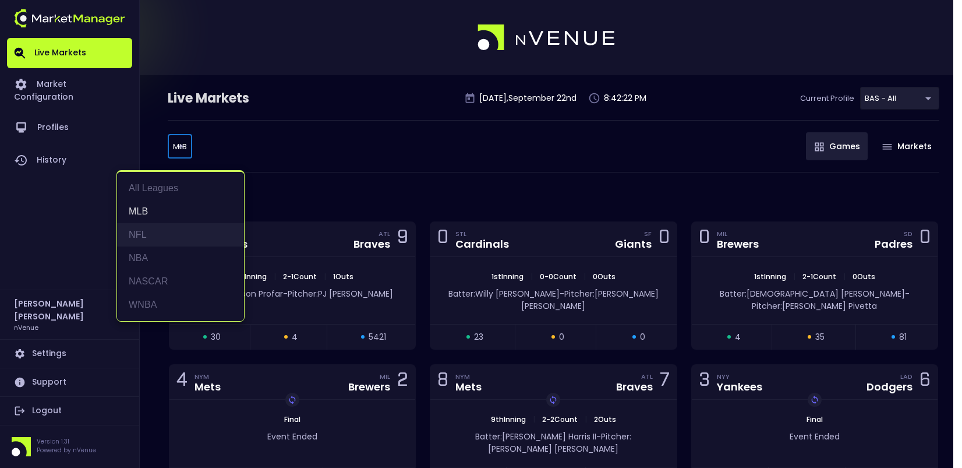
click at [151, 229] on li "NFL" at bounding box center [180, 234] width 127 height 23
type input "NFL"
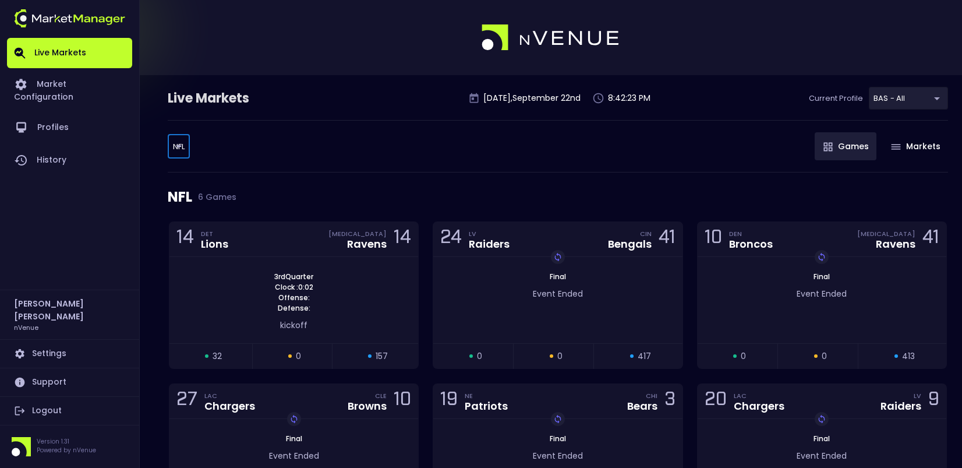
click at [901, 96] on body "Live Markets Market Configuration Profiles History Jerry Griffith nVenue Settin…" at bounding box center [481, 279] width 962 height 558
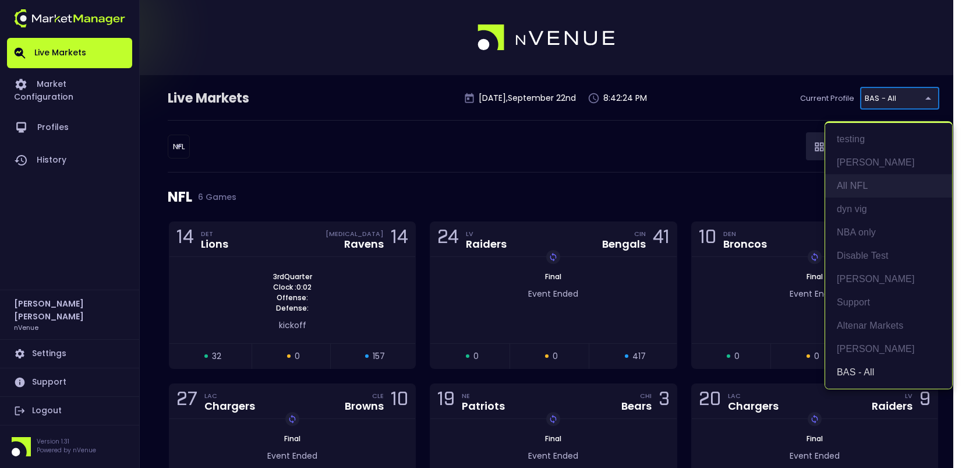
click at [844, 181] on li "All NFL" at bounding box center [888, 185] width 127 height 23
type input "9d8bad92-567c-44a6-ba12-e9bc101fa057"
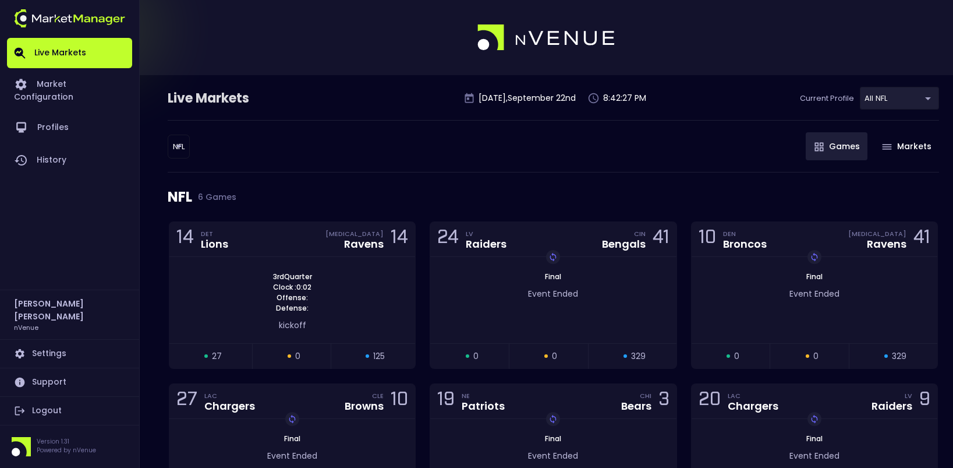
click at [351, 195] on div "NFL 6 Games" at bounding box center [554, 196] width 772 height 49
click at [288, 249] on div "14 DET Lions BAL Ravens 14" at bounding box center [292, 239] width 246 height 35
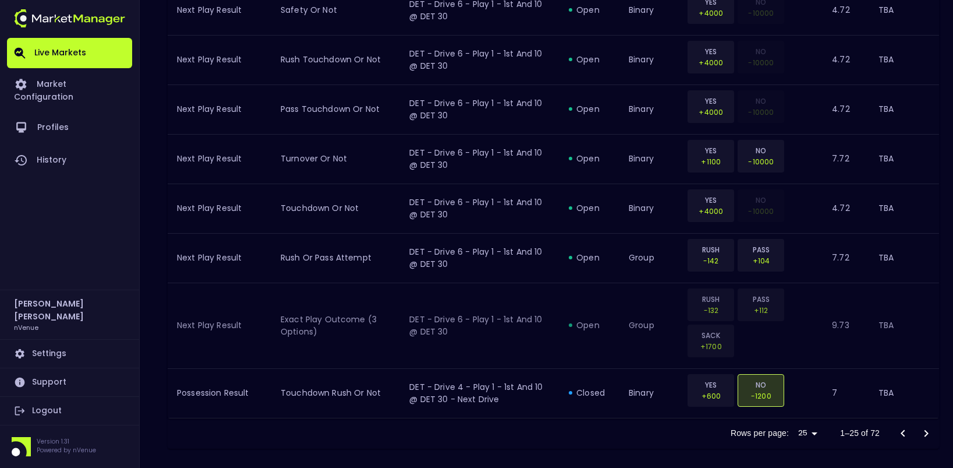
scroll to position [1393, 0]
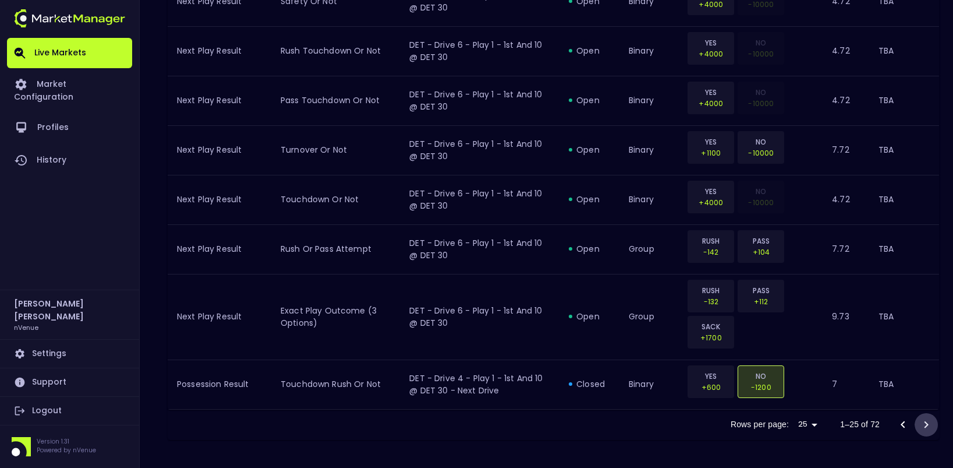
click at [931, 420] on icon "Go to next page" at bounding box center [927, 425] width 14 height 14
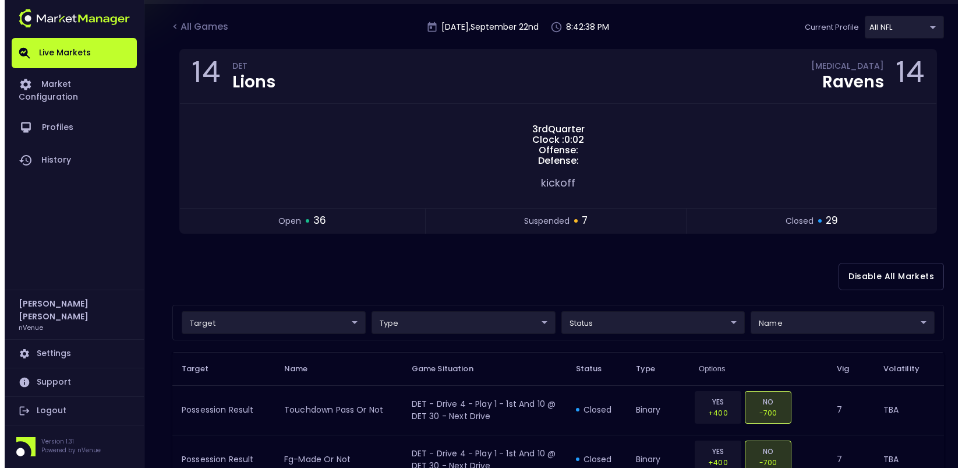
scroll to position [0, 0]
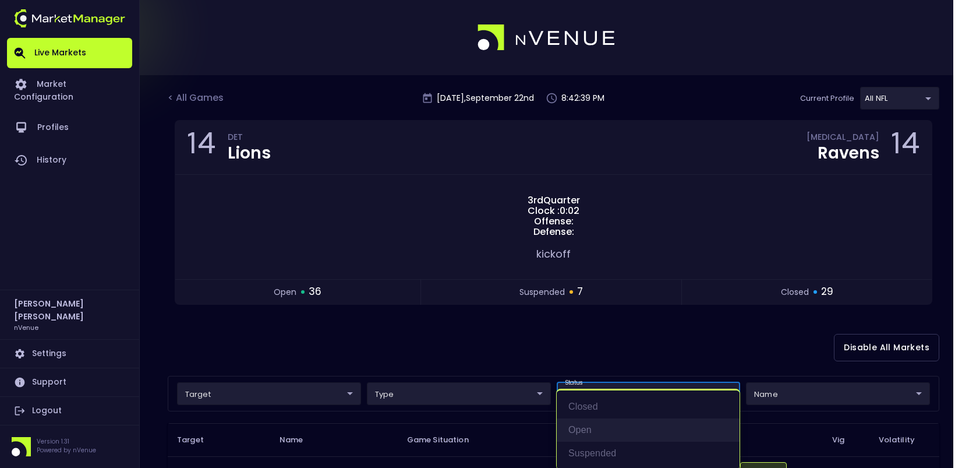
click at [605, 422] on li "open" at bounding box center [648, 429] width 183 height 23
type input "open"
click at [561, 344] on div at bounding box center [481, 234] width 962 height 468
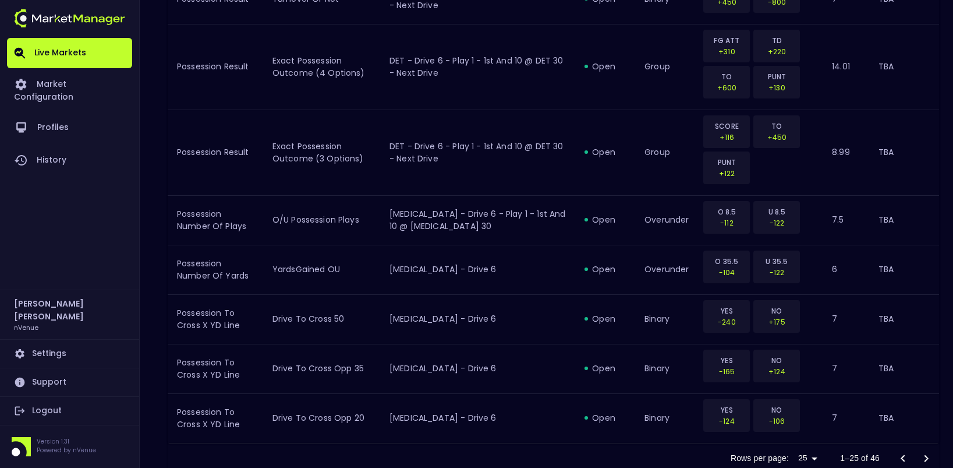
scroll to position [1413, 0]
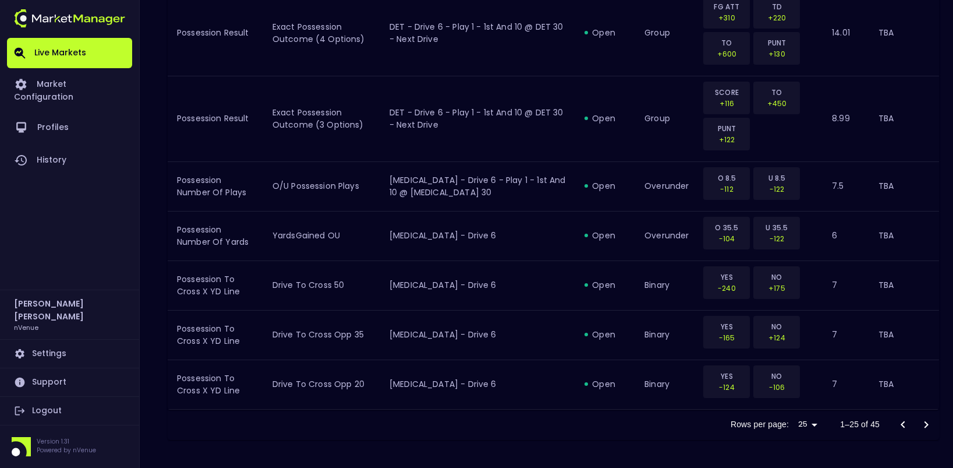
click at [924, 422] on icon "Go to next page" at bounding box center [927, 425] width 14 height 14
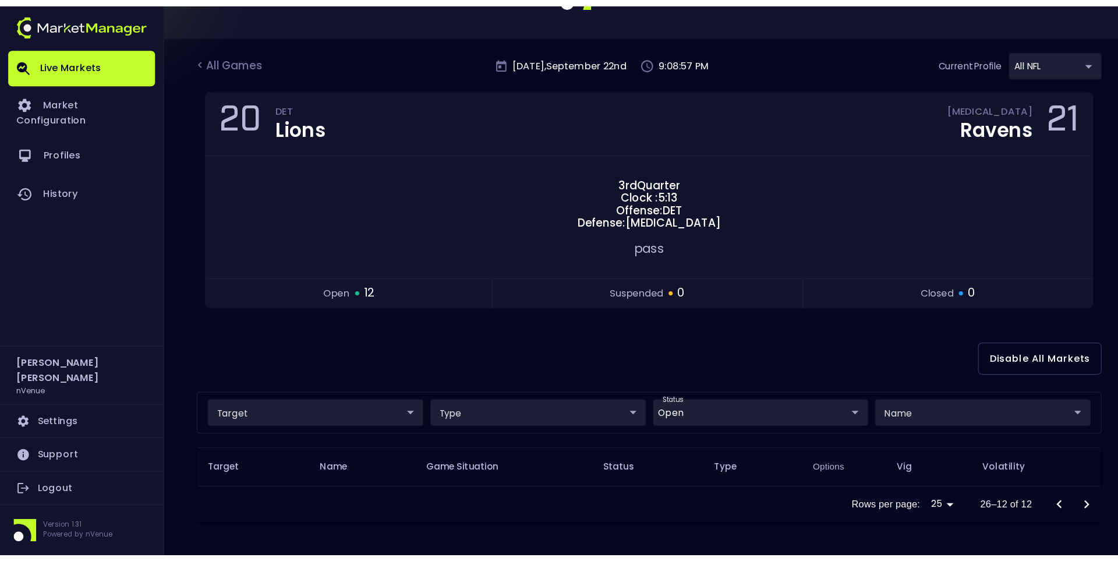
scroll to position [0, 0]
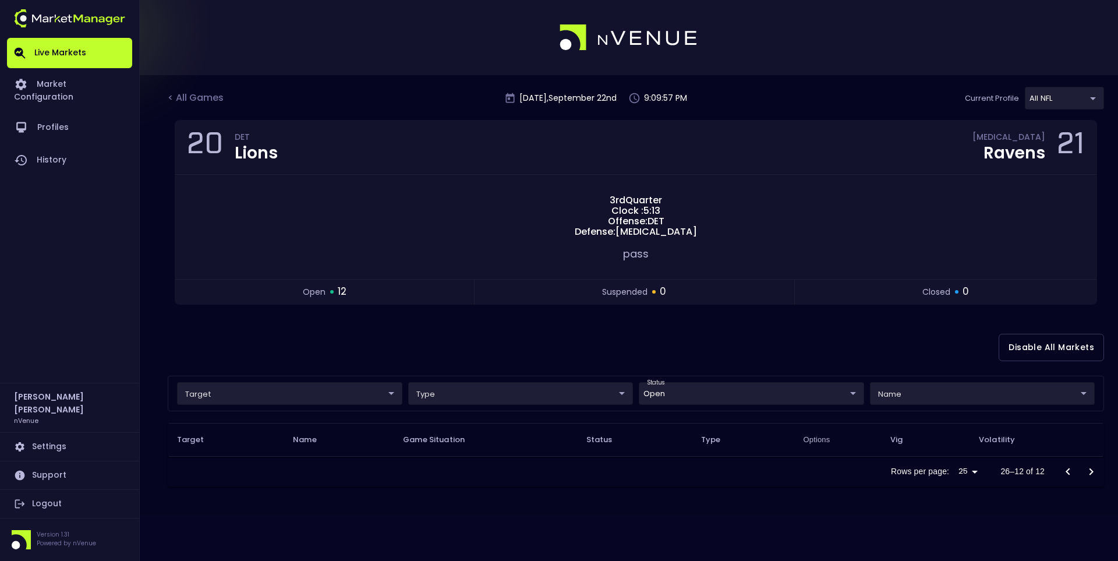
click at [599, 334] on div "Disable All Markets" at bounding box center [636, 347] width 936 height 56
click at [511, 335] on div "Disable All Markets" at bounding box center [636, 347] width 936 height 56
